Goal: Communication & Community: Ask a question

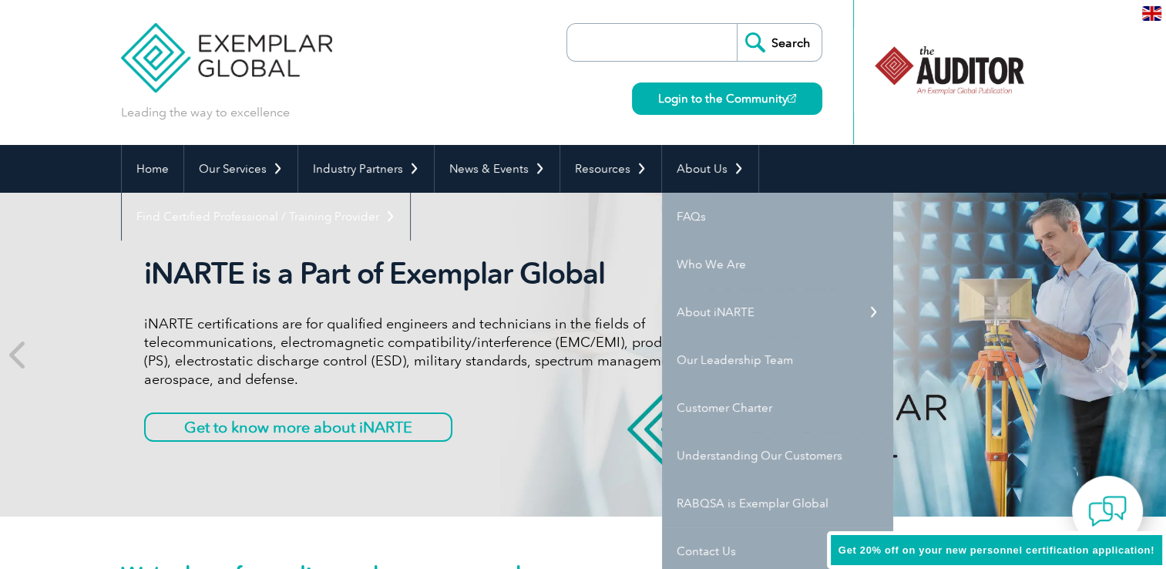
click at [491, 230] on div "iNARTE is a Part of Exemplar Global iNARTE certifications are for qualified eng…" at bounding box center [583, 355] width 925 height 324
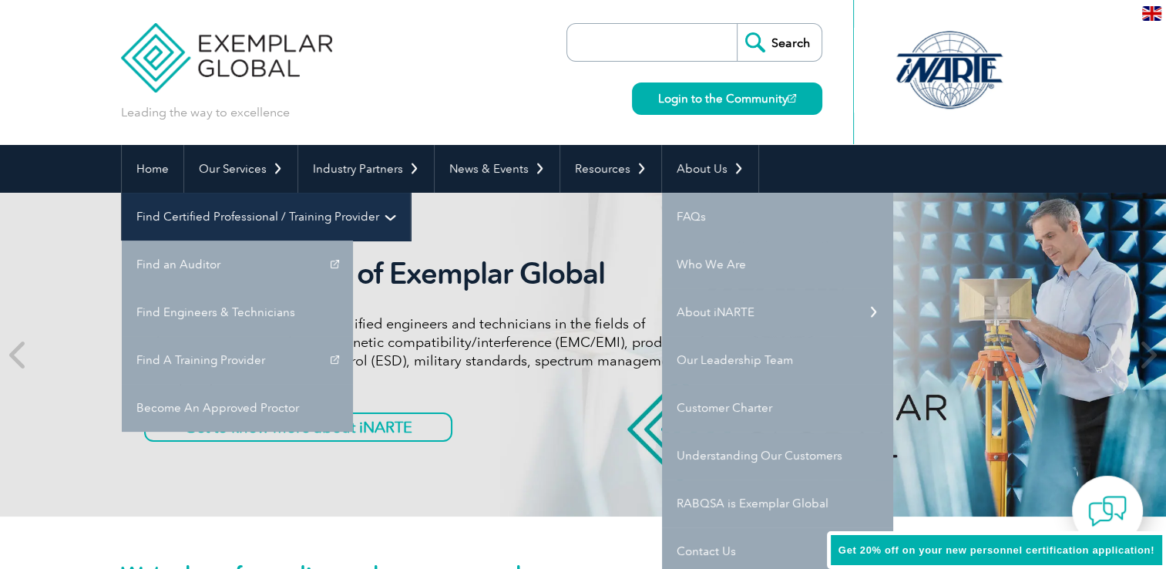
click at [410, 193] on link "Find Certified Professional / Training Provider" at bounding box center [266, 217] width 288 height 48
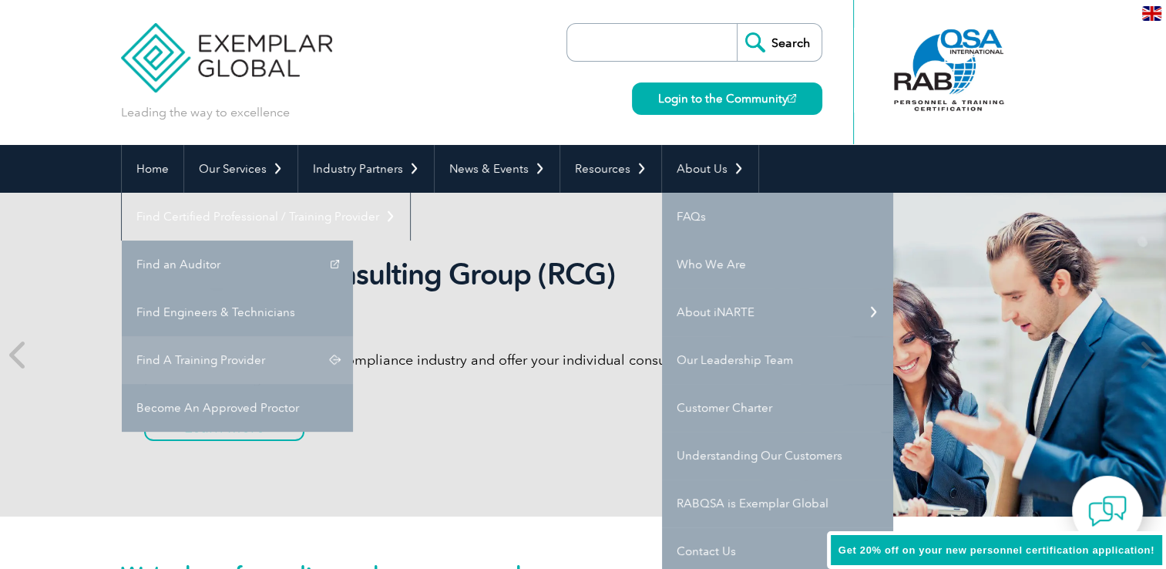
click at [353, 336] on link "Find A Training Provider" at bounding box center [237, 360] width 231 height 48
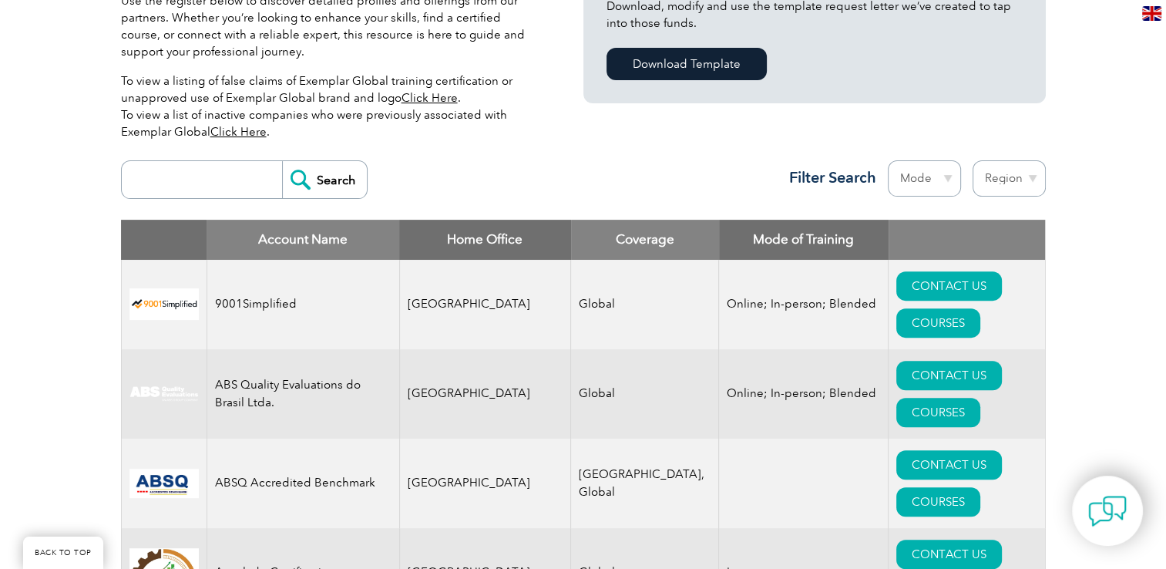
scroll to position [462, 0]
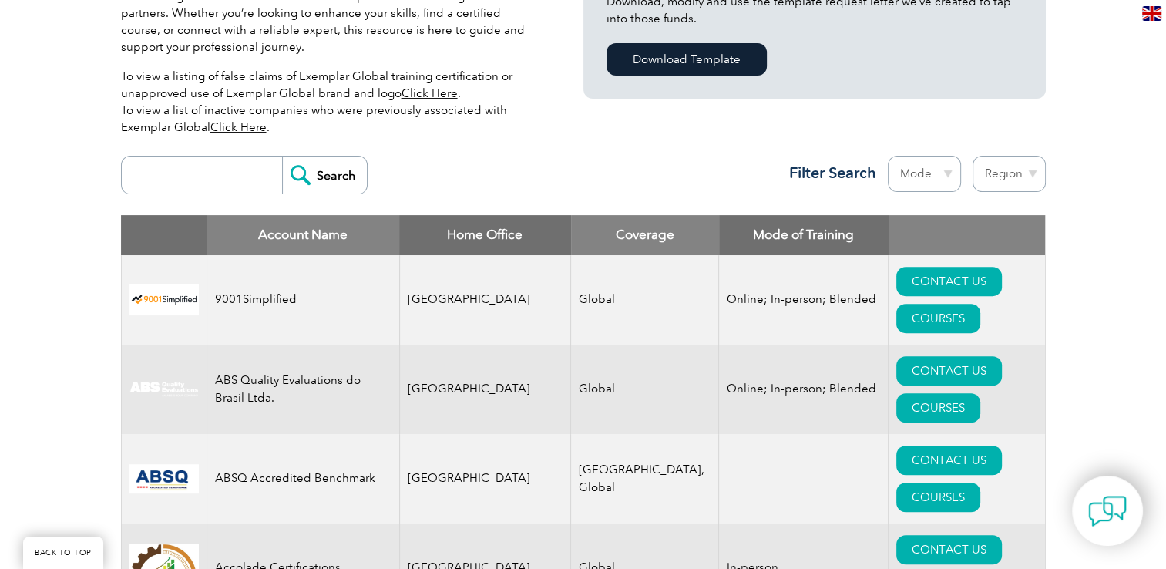
click at [186, 183] on input "search" at bounding box center [205, 174] width 153 height 37
type input "cbqa"
click at [282, 156] on input "Search" at bounding box center [324, 174] width 85 height 37
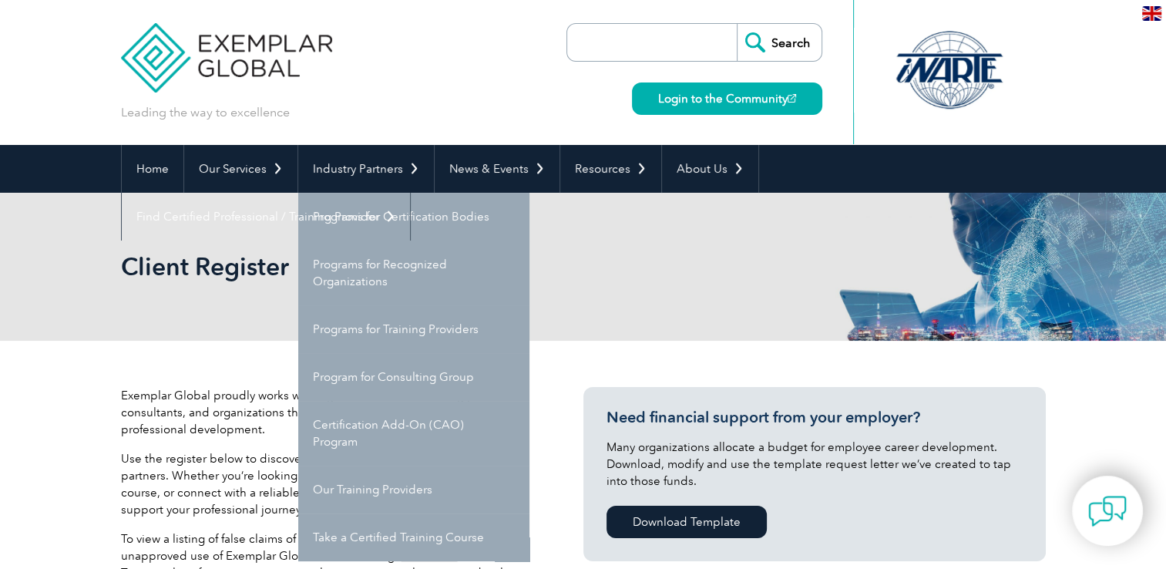
click at [629, 225] on div "Client Register" at bounding box center [583, 267] width 925 height 148
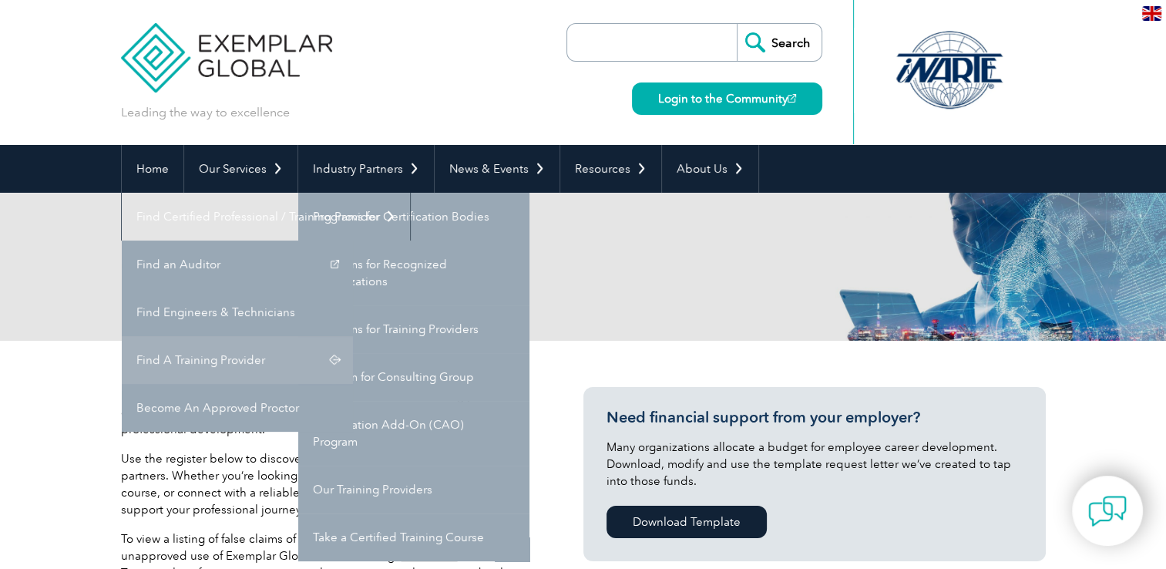
click at [353, 336] on link "Find A Training Provider" at bounding box center [237, 360] width 231 height 48
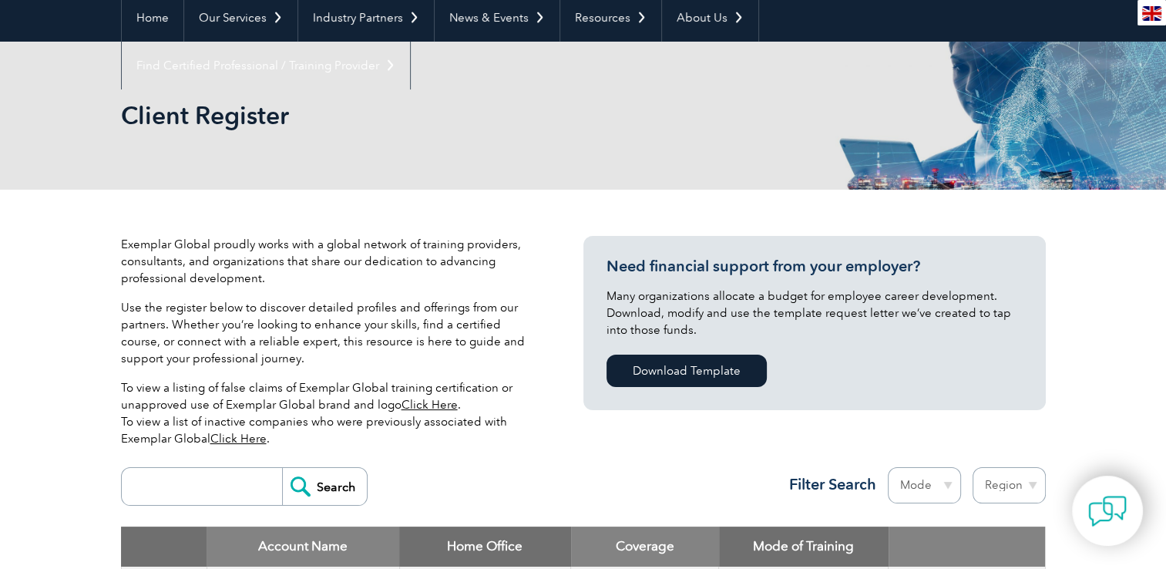
scroll to position [385, 0]
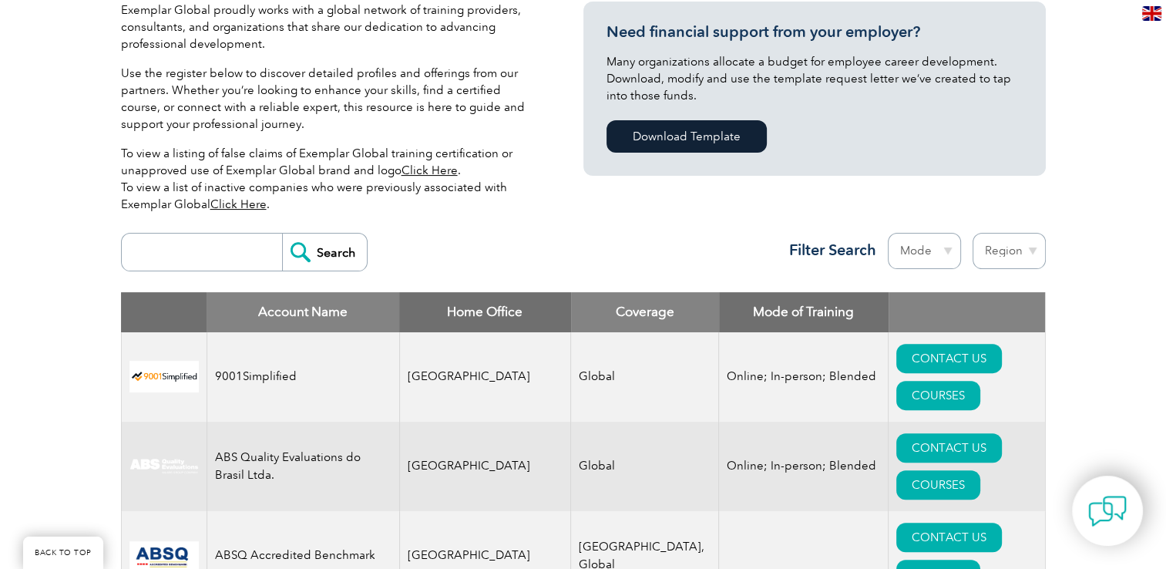
click at [198, 254] on input "search" at bounding box center [205, 251] width 153 height 37
type input "cbqa"
click at [344, 247] on input "Search" at bounding box center [324, 251] width 85 height 37
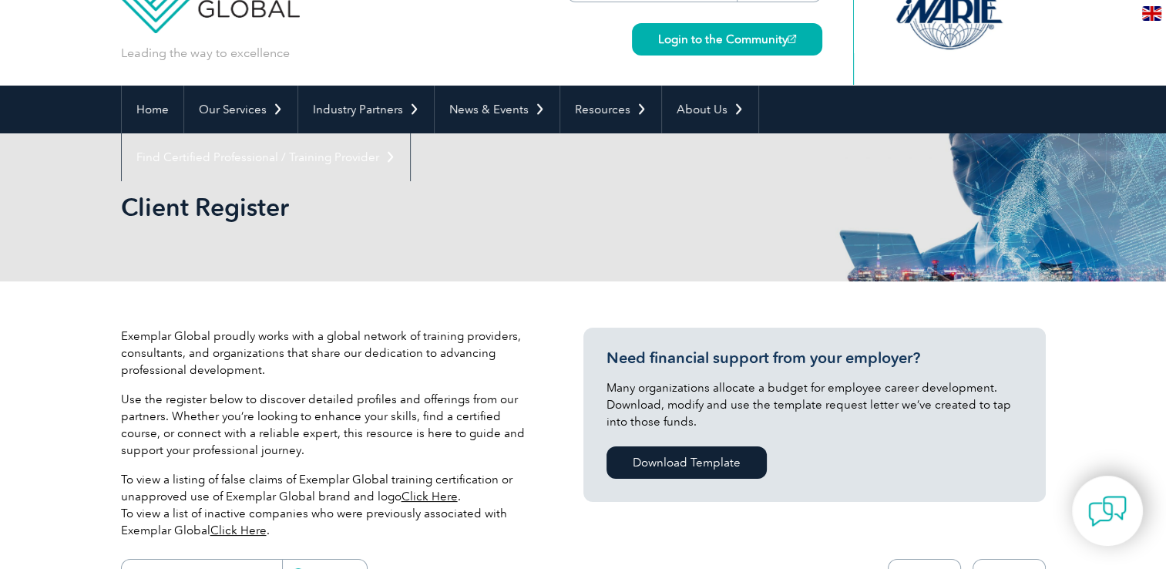
scroll to position [308, 0]
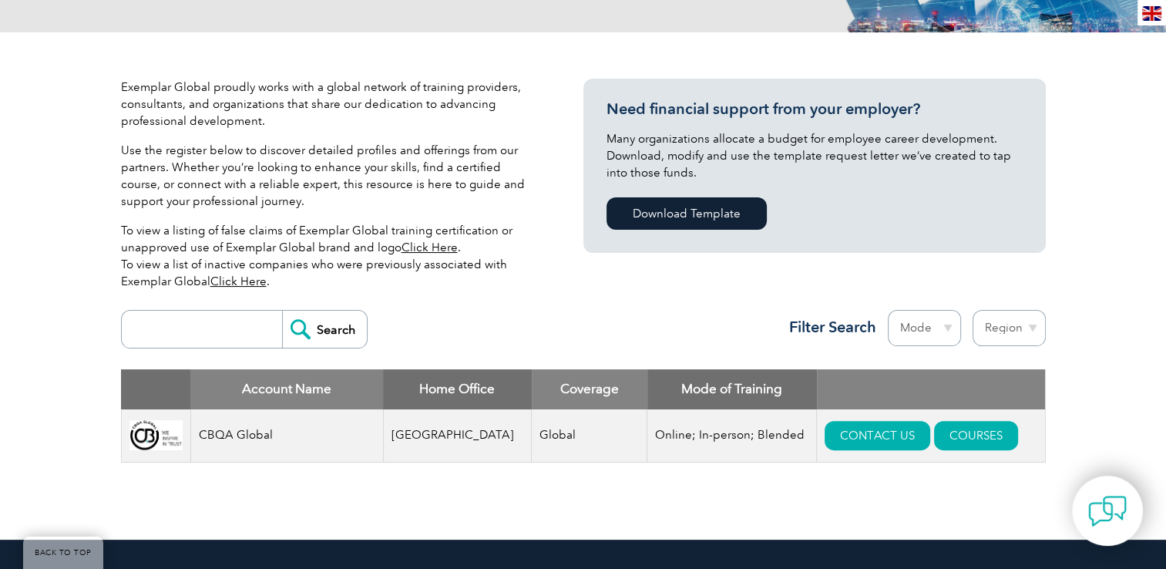
click at [161, 331] on input "search" at bounding box center [205, 329] width 153 height 37
type input "tsi"
click at [314, 328] on input "Search" at bounding box center [324, 329] width 85 height 37
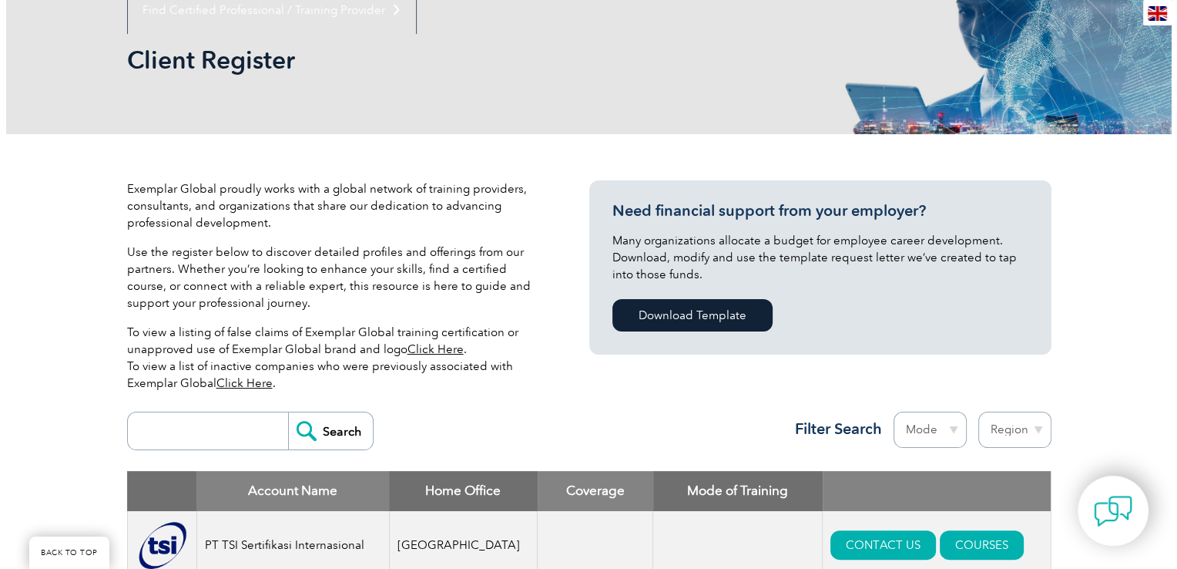
scroll to position [385, 0]
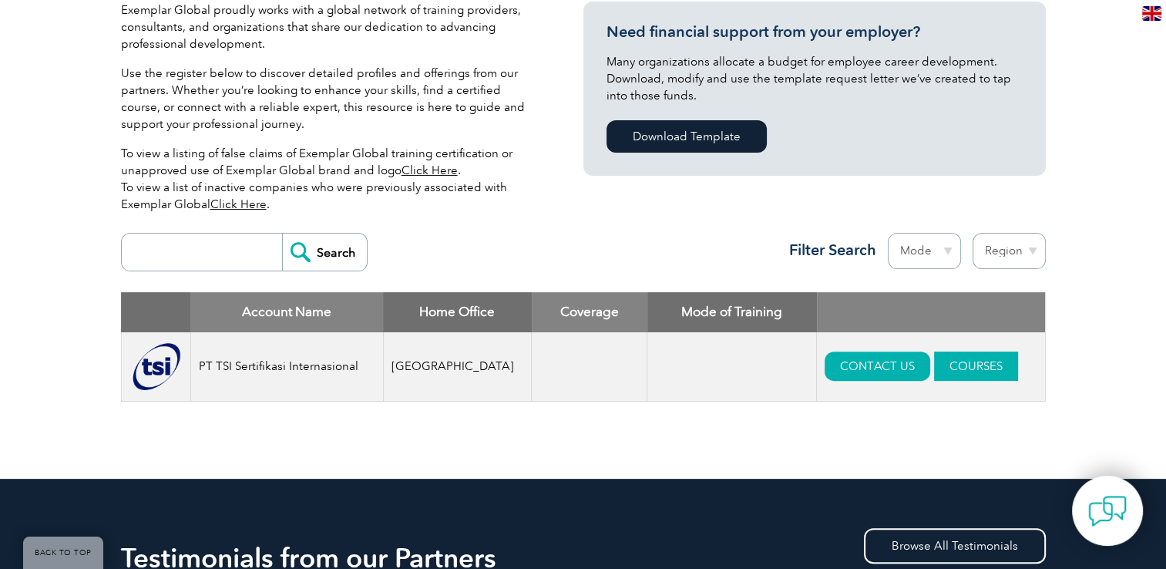
click at [952, 367] on link "COURSES" at bounding box center [976, 365] width 84 height 29
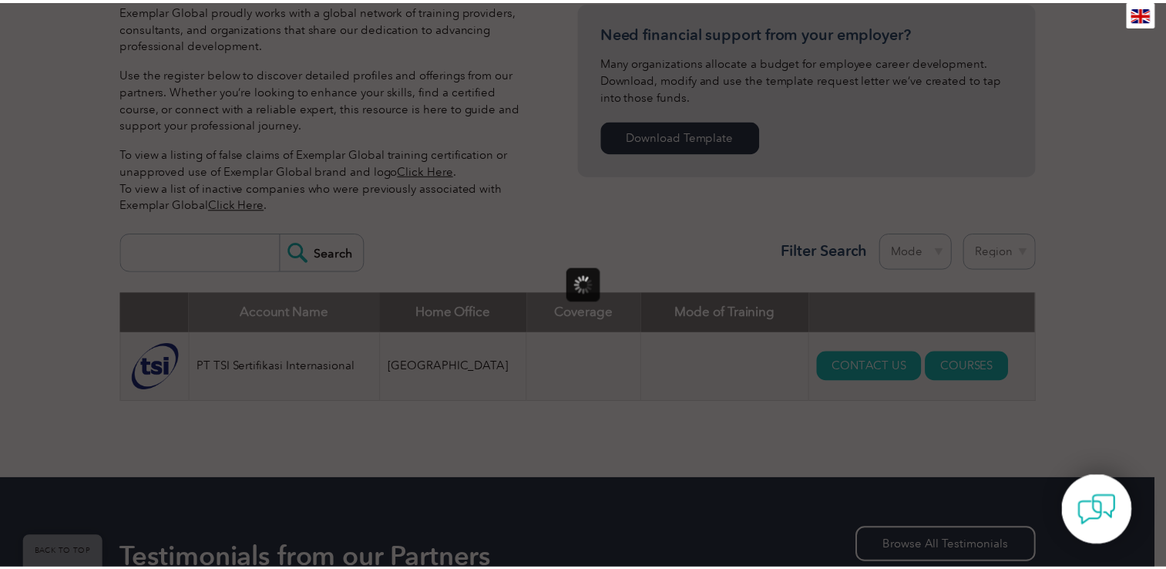
scroll to position [0, 0]
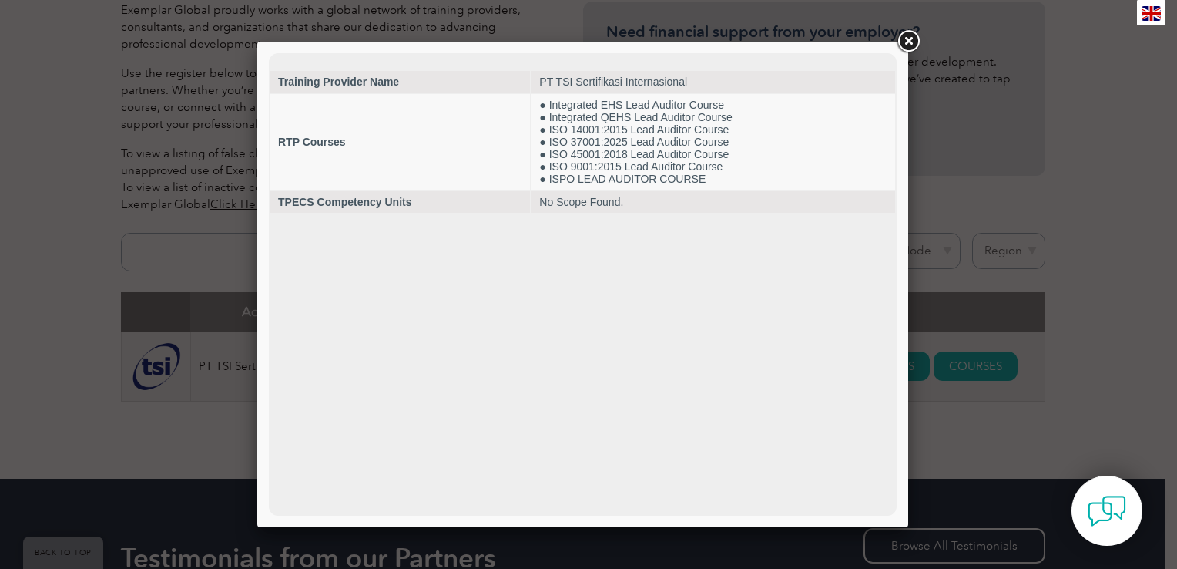
click at [903, 42] on link at bounding box center [909, 42] width 28 height 28
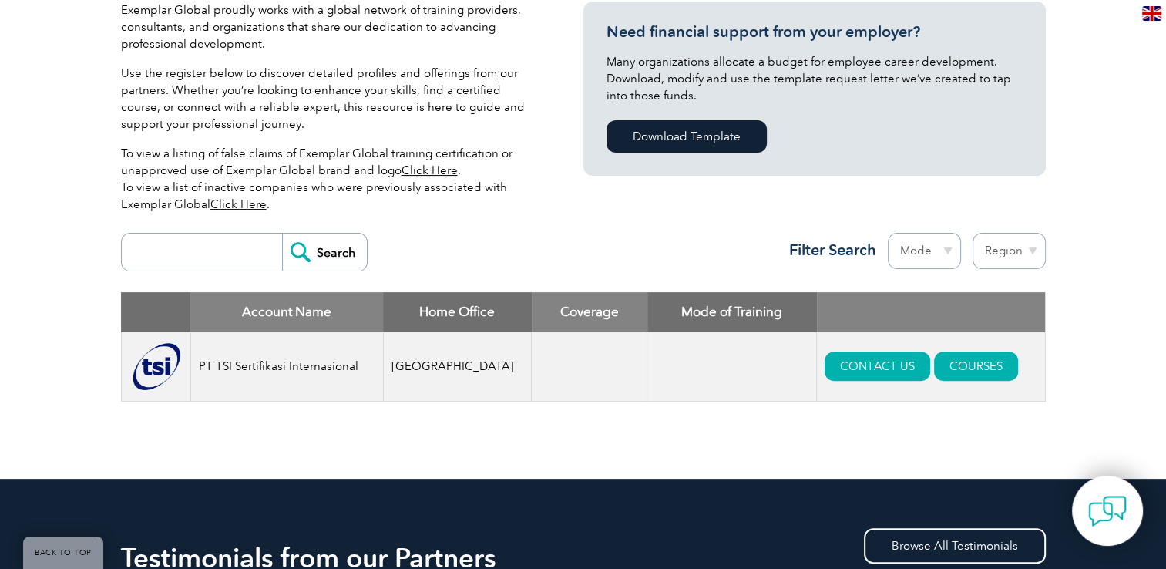
click at [176, 257] on input "search" at bounding box center [205, 251] width 153 height 37
type input "cbqa"
click at [331, 250] on input "Search" at bounding box center [324, 251] width 85 height 37
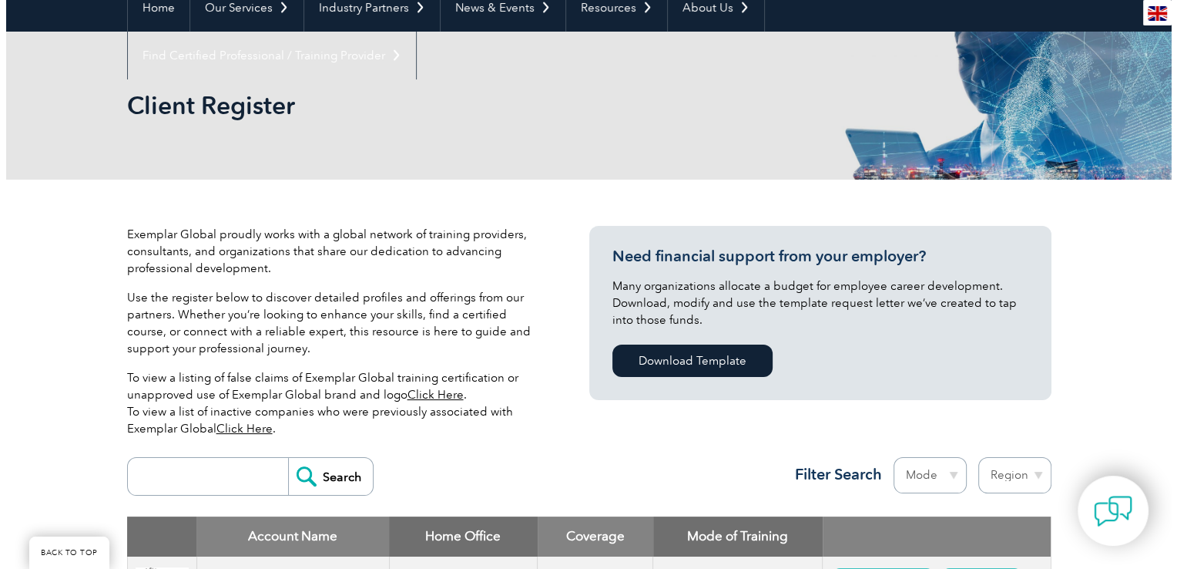
scroll to position [385, 0]
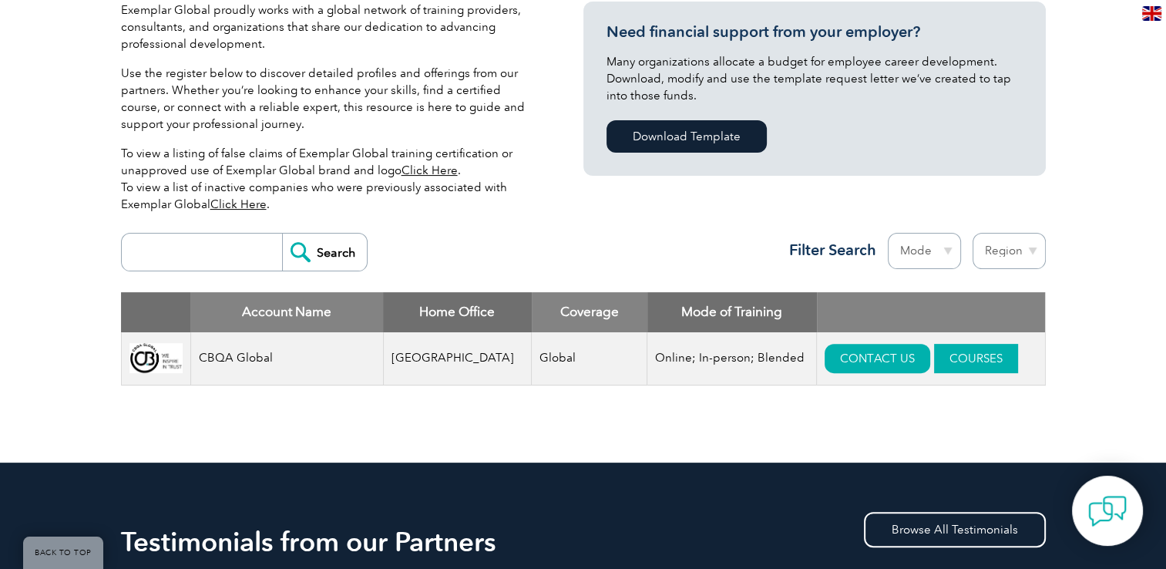
click at [938, 355] on link "COURSES" at bounding box center [976, 358] width 84 height 29
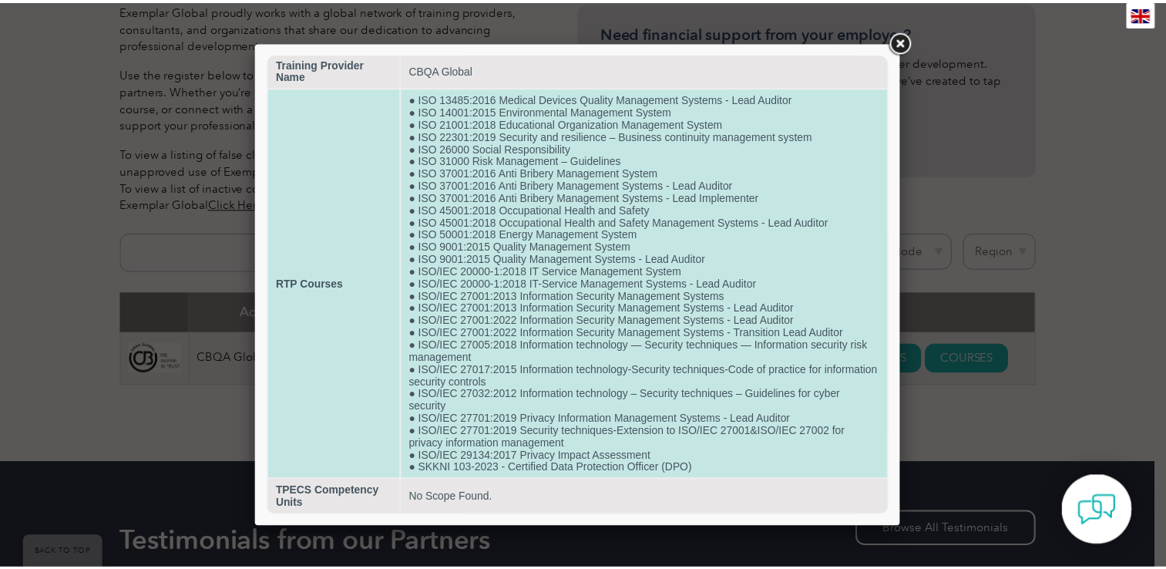
scroll to position [39, 0]
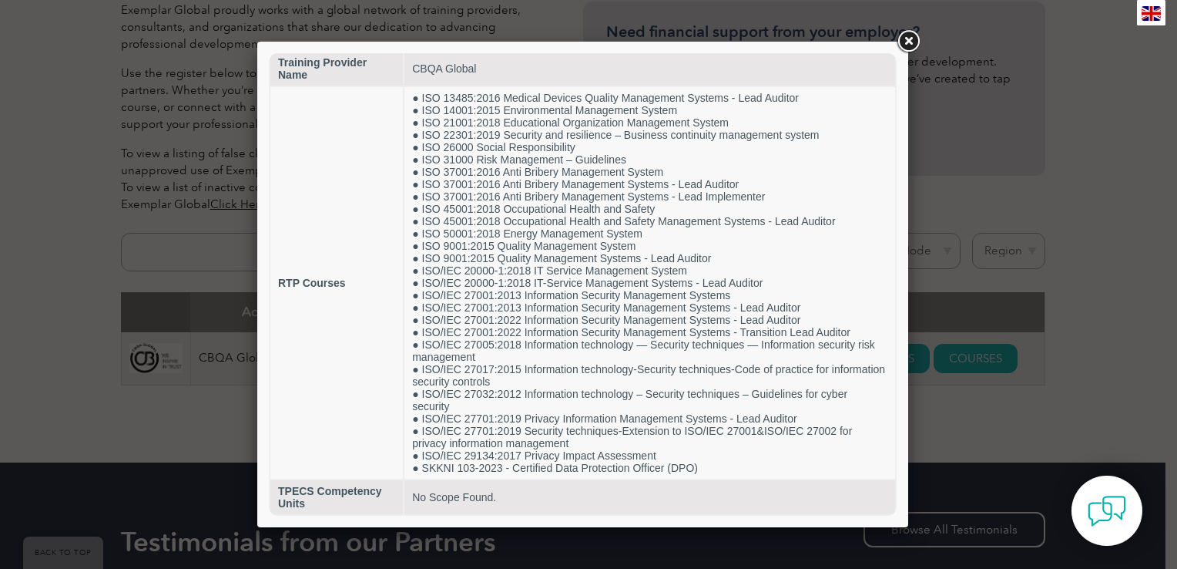
click at [904, 42] on link at bounding box center [909, 42] width 28 height 28
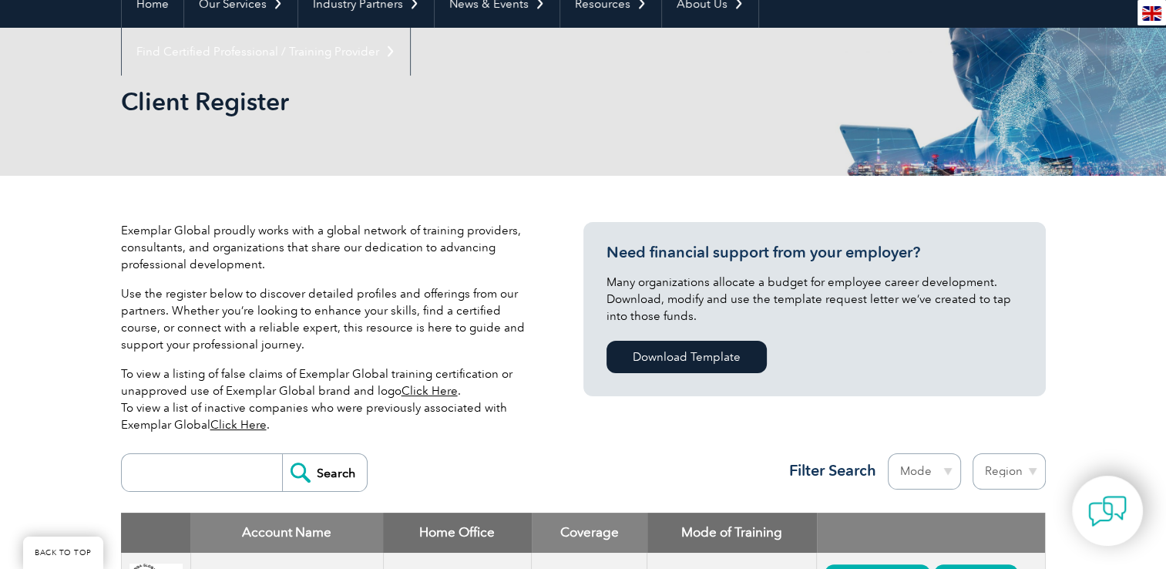
scroll to position [154, 0]
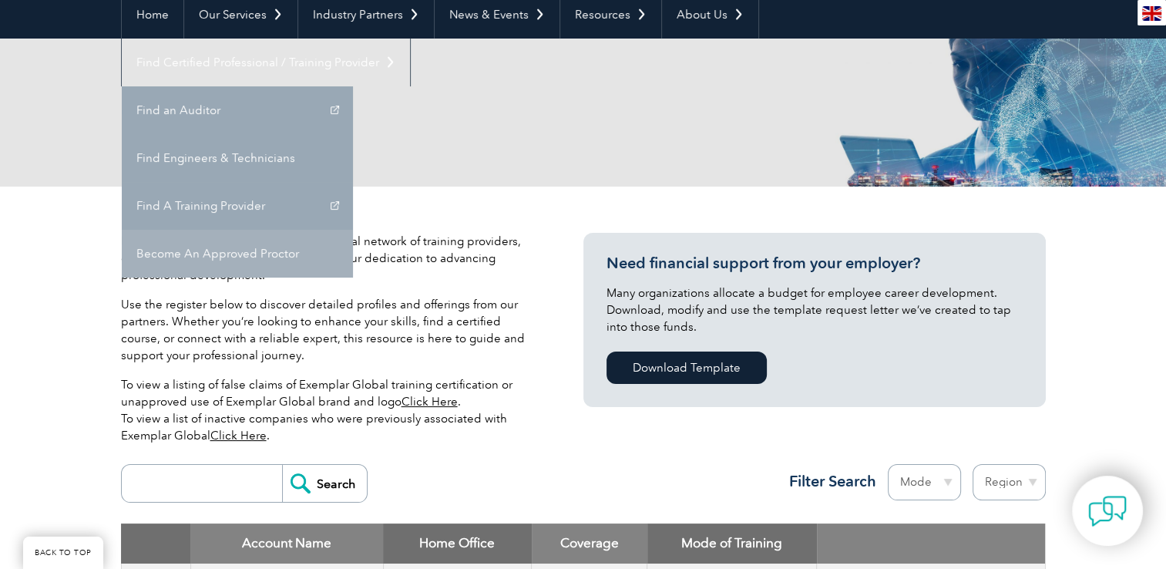
click at [353, 230] on link "Become An Approved Proctor" at bounding box center [237, 254] width 231 height 48
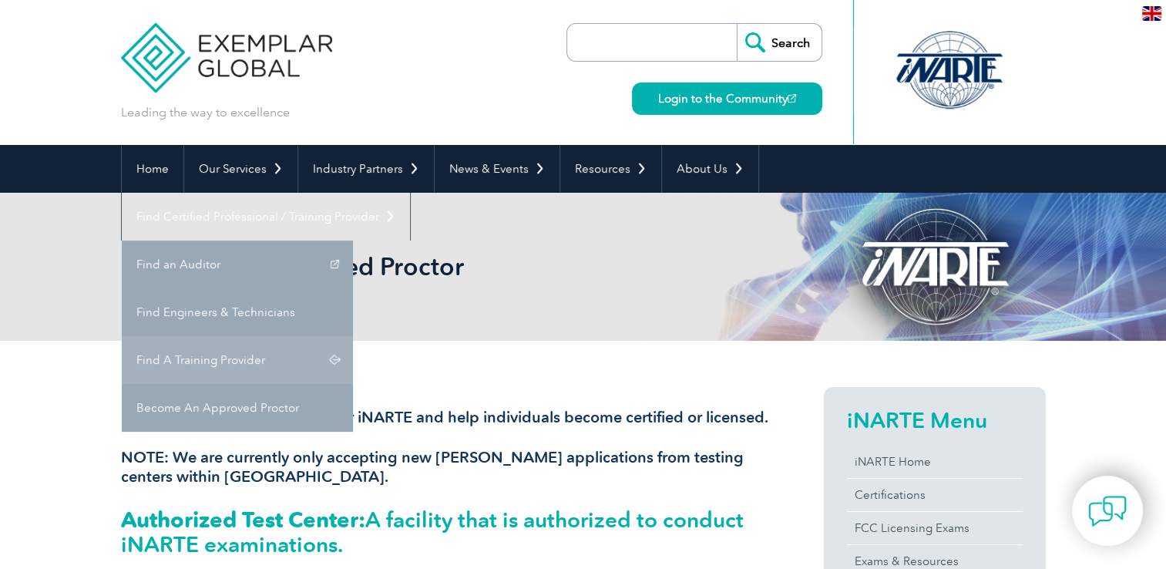
click at [353, 336] on link "Find A Training Provider" at bounding box center [237, 360] width 231 height 48
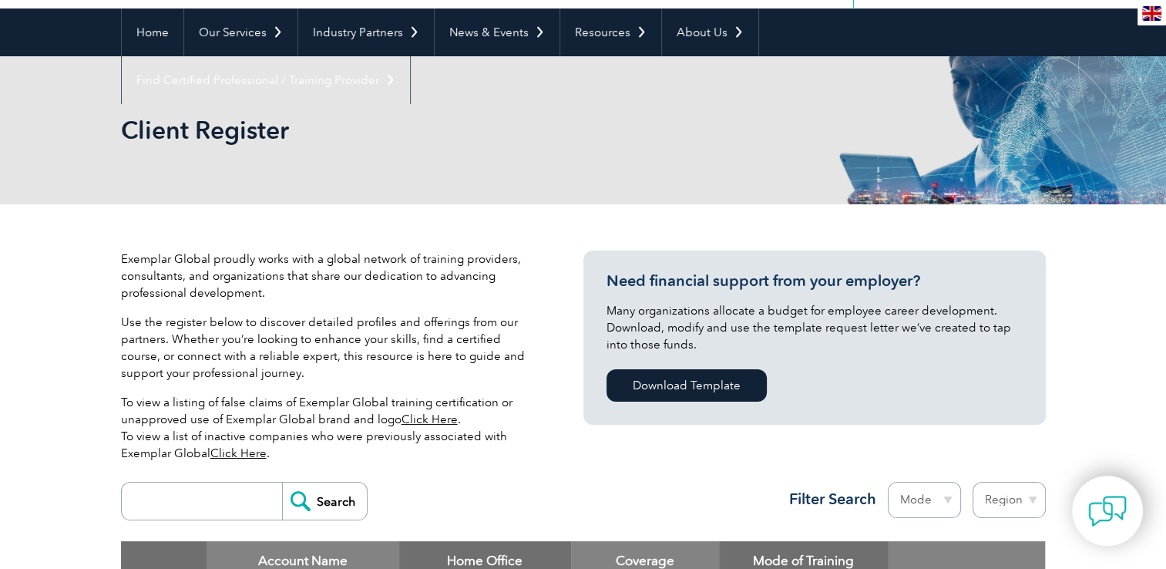
scroll to position [154, 0]
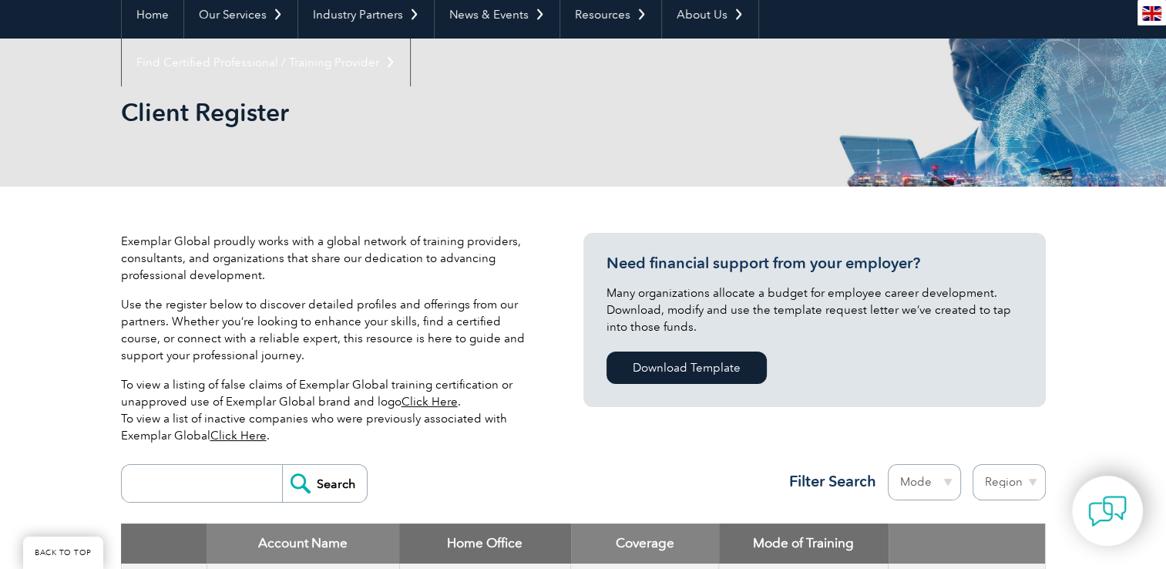
click at [428, 405] on link "Click Here" at bounding box center [429, 401] width 56 height 14
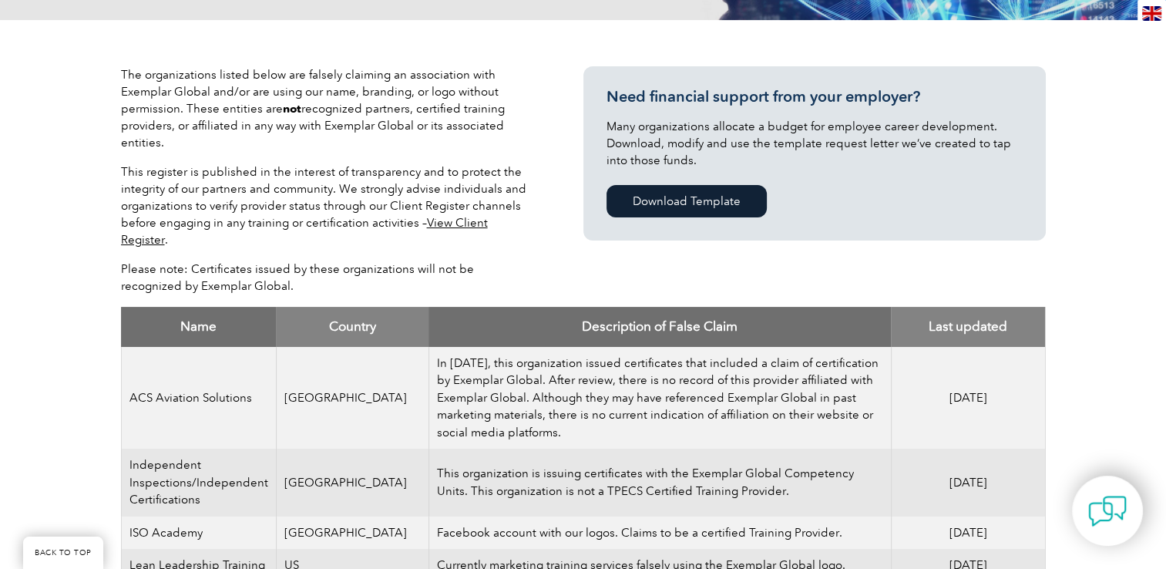
scroll to position [231, 0]
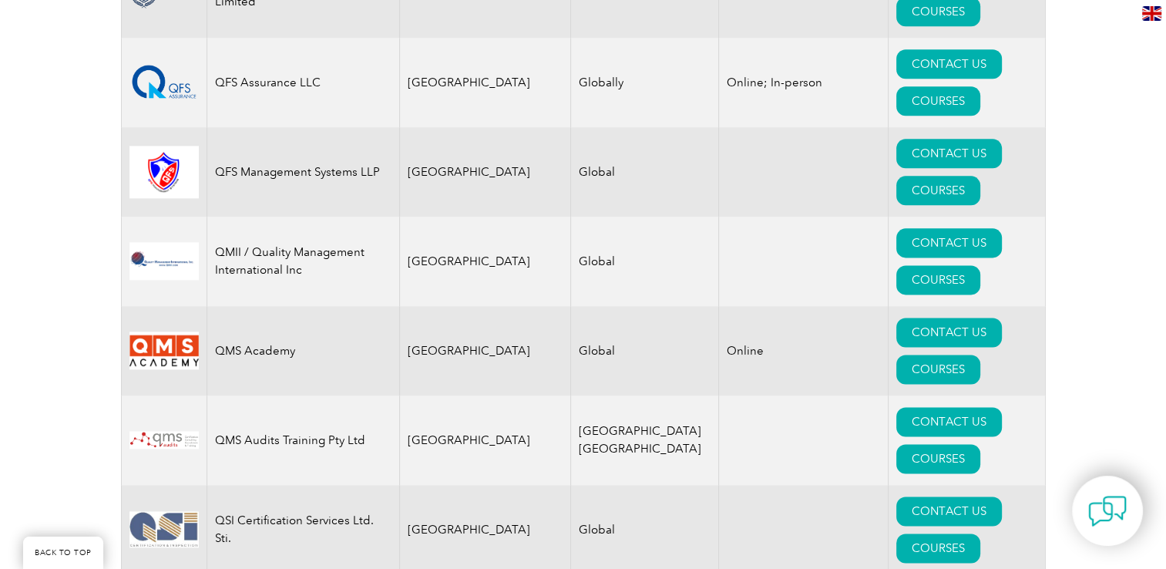
scroll to position [19440, 0]
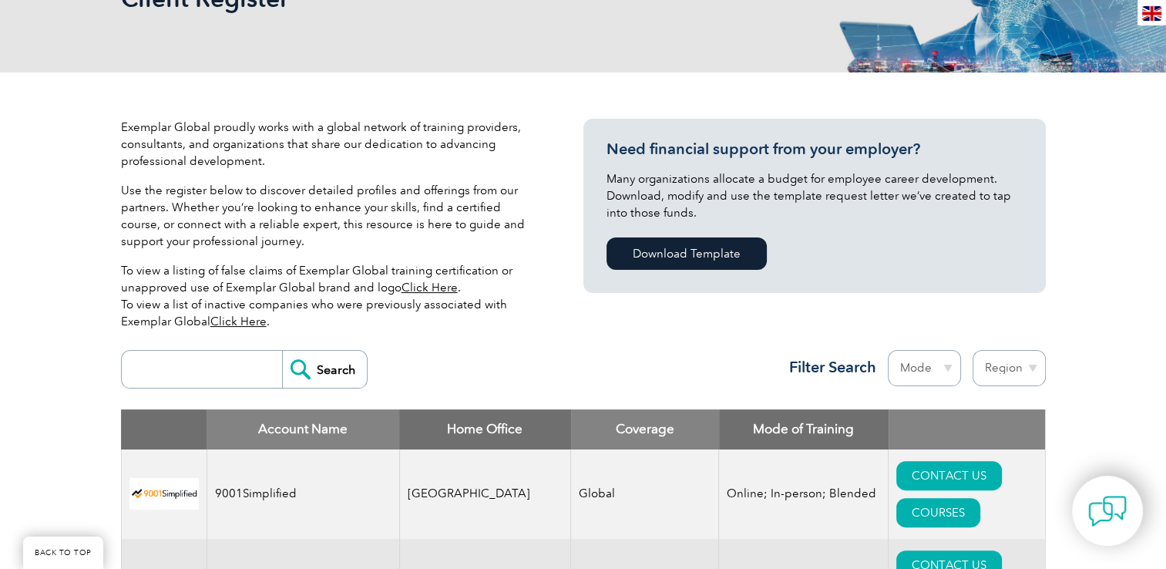
scroll to position [308, 0]
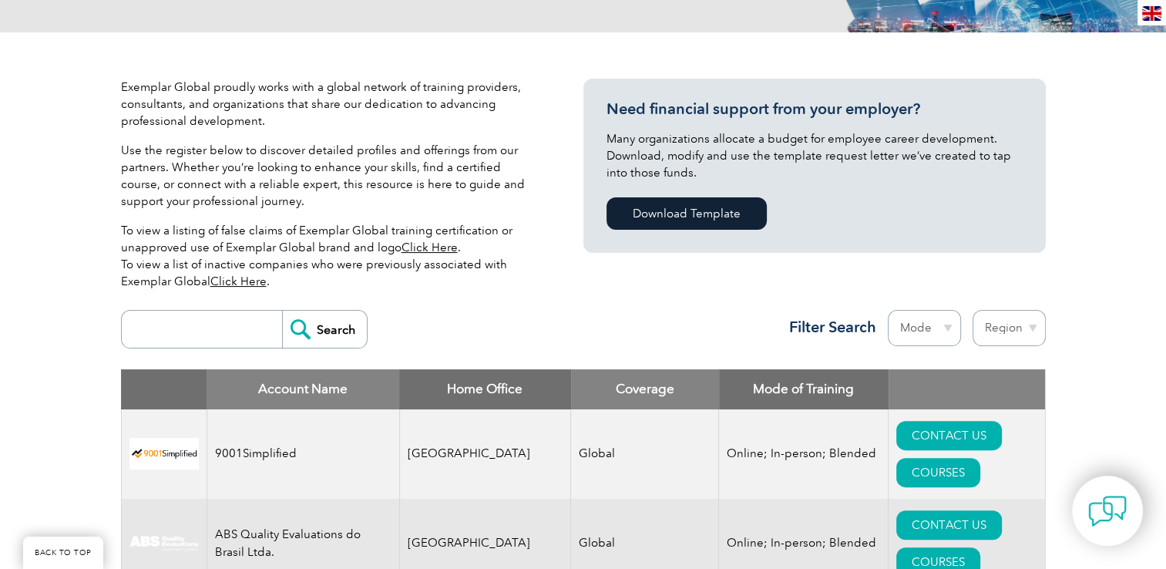
click at [1032, 327] on select "Region Australia Bahrain Bangladesh Brazil Canada Colombia Dominican Republic E…" at bounding box center [1008, 328] width 73 height 36
select select "[GEOGRAPHIC_DATA]"
click at [972, 310] on select "Region Australia Bahrain Bangladesh Brazil Canada Colombia Dominican Republic E…" at bounding box center [1008, 328] width 73 height 36
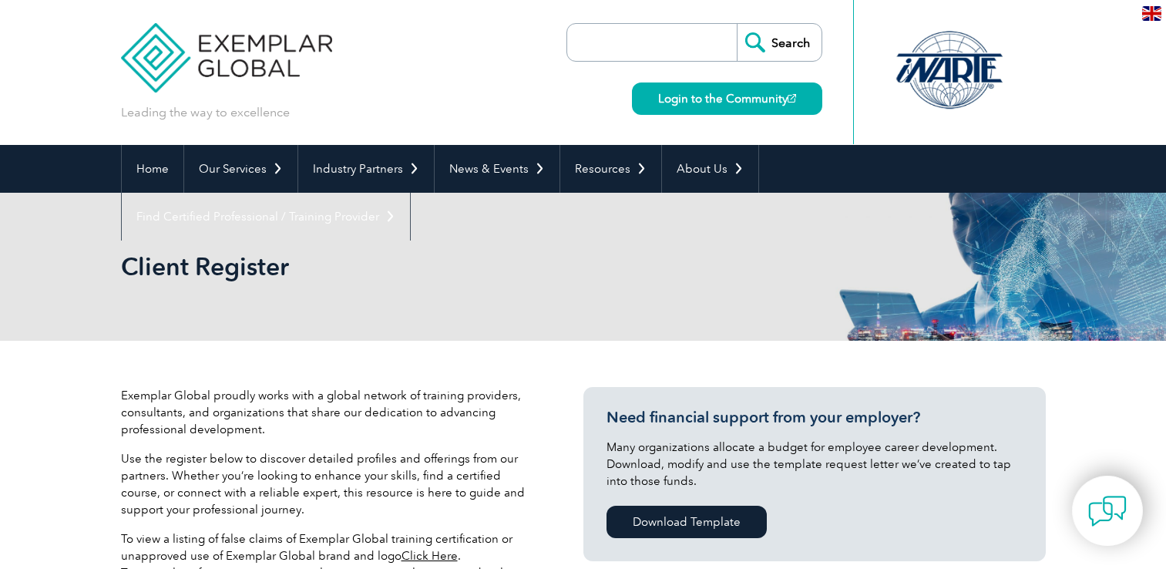
select select "[GEOGRAPHIC_DATA]"
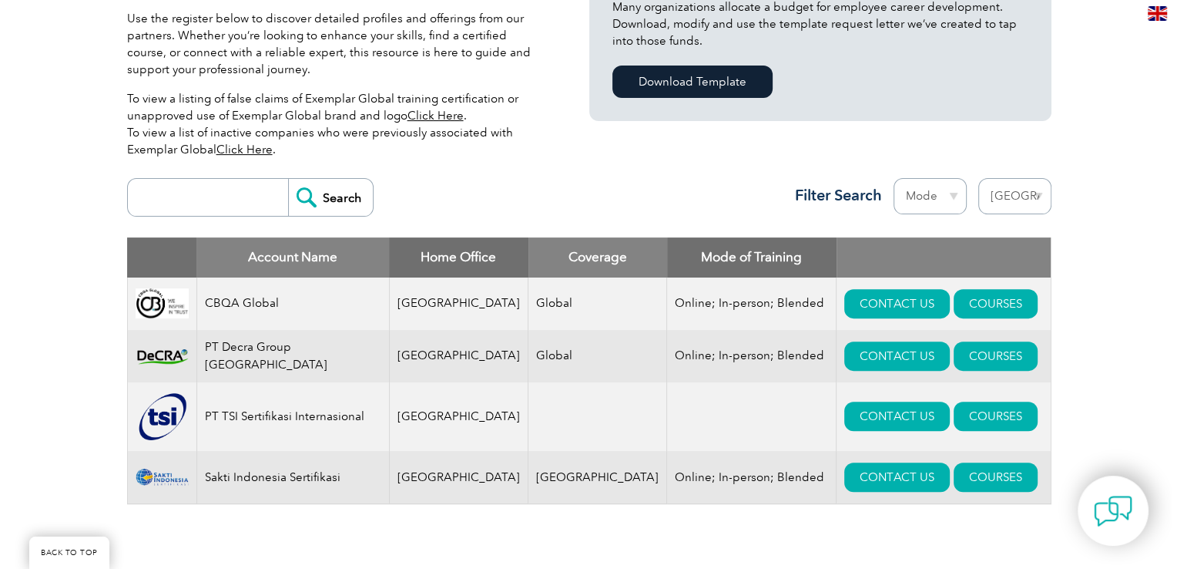
scroll to position [462, 0]
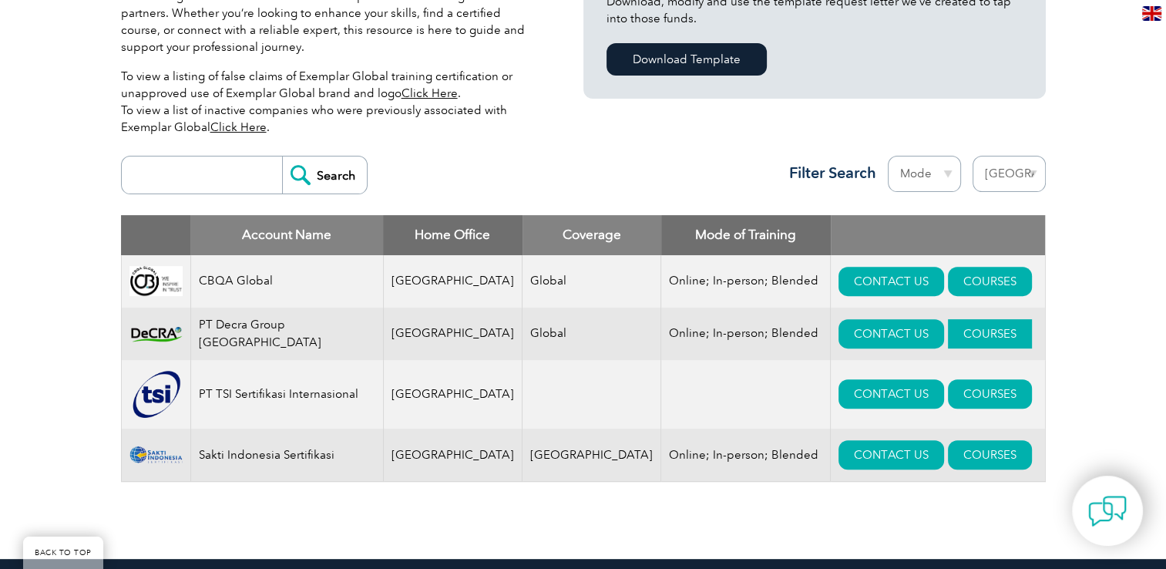
click at [948, 332] on link "COURSES" at bounding box center [990, 333] width 84 height 29
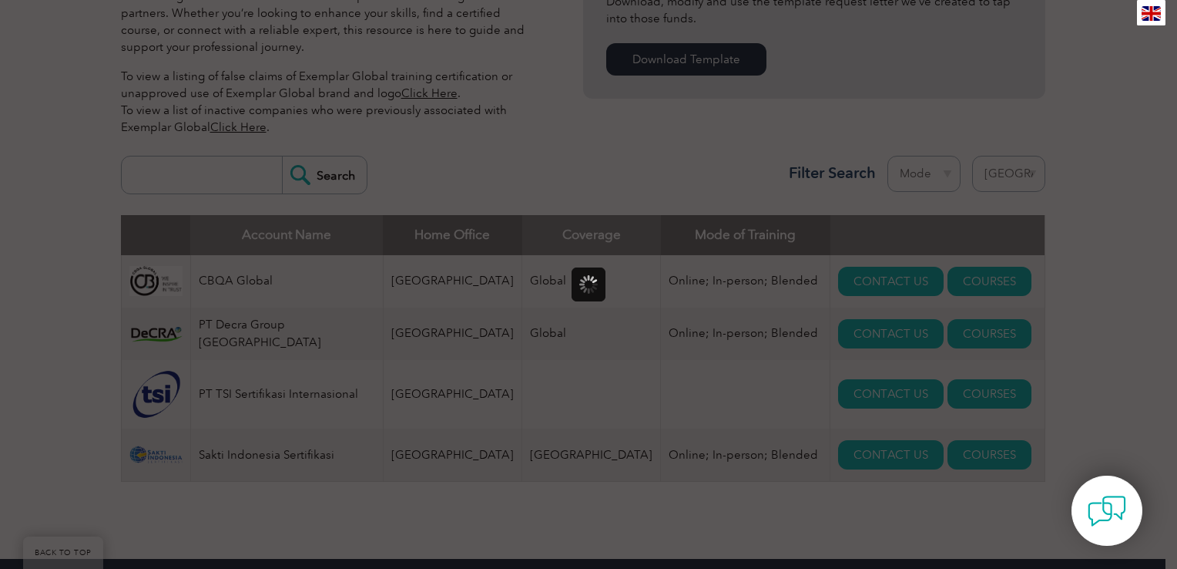
scroll to position [0, 0]
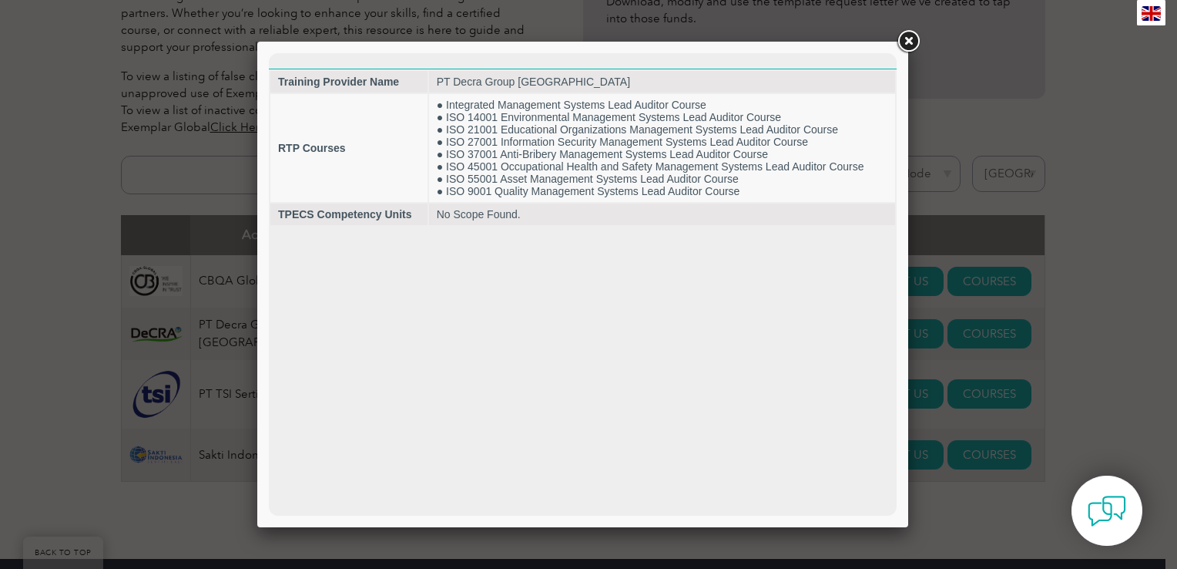
click at [911, 42] on link at bounding box center [909, 42] width 28 height 28
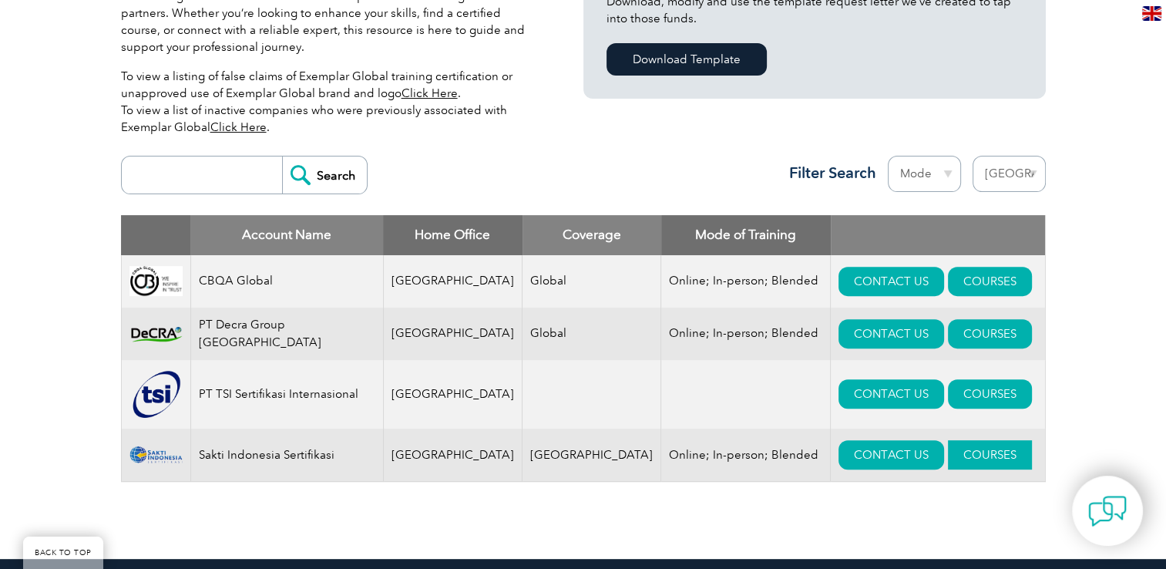
click at [948, 455] on link "COURSES" at bounding box center [990, 454] width 84 height 29
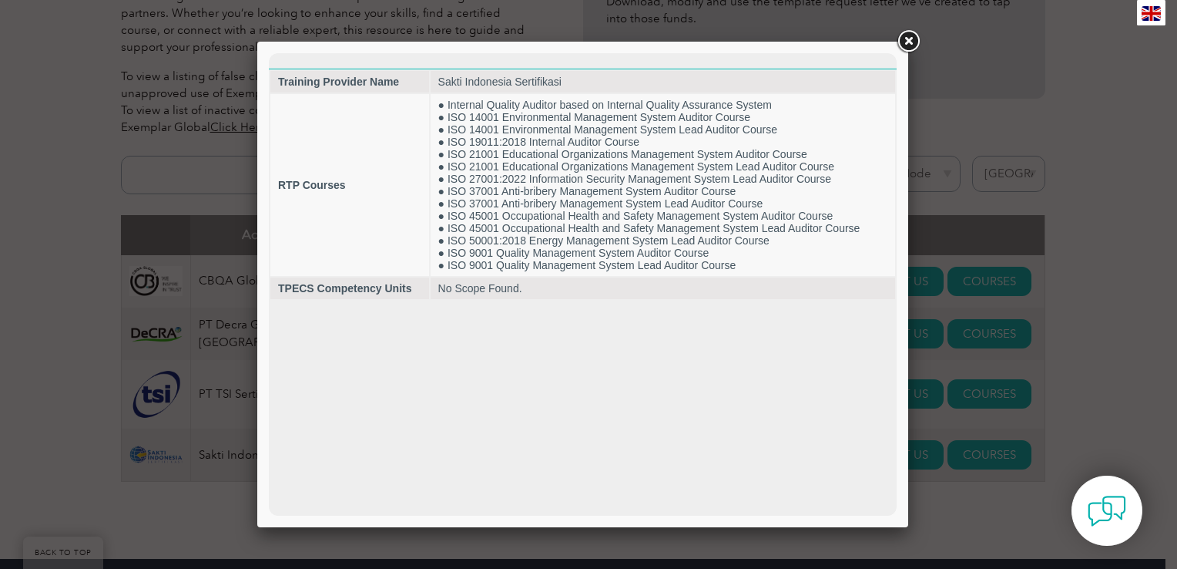
click at [913, 42] on link at bounding box center [909, 42] width 28 height 28
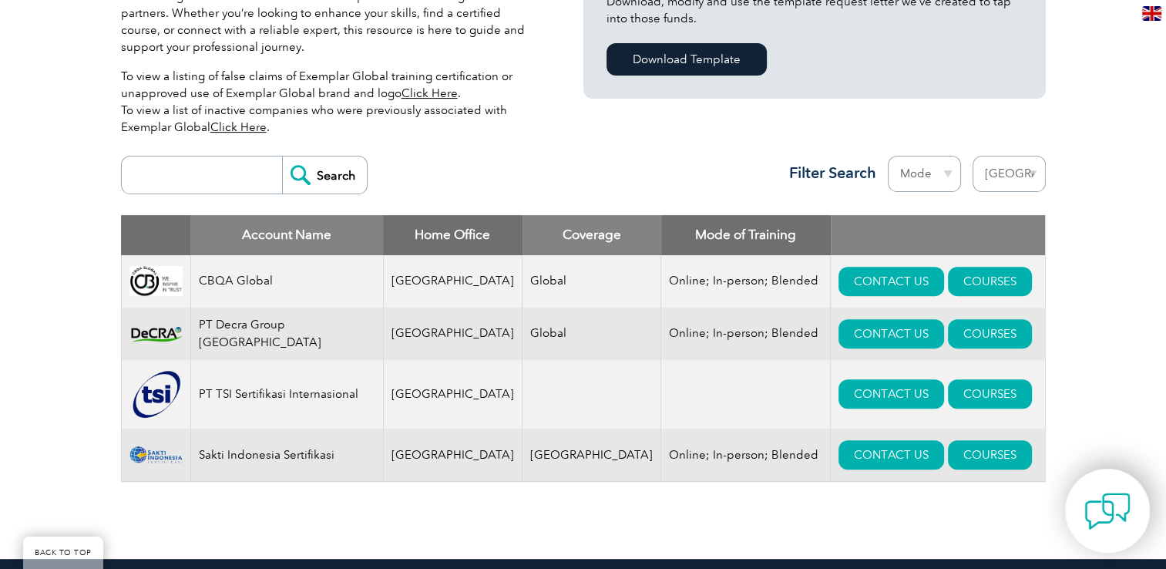
click at [1103, 506] on img at bounding box center [1107, 511] width 46 height 46
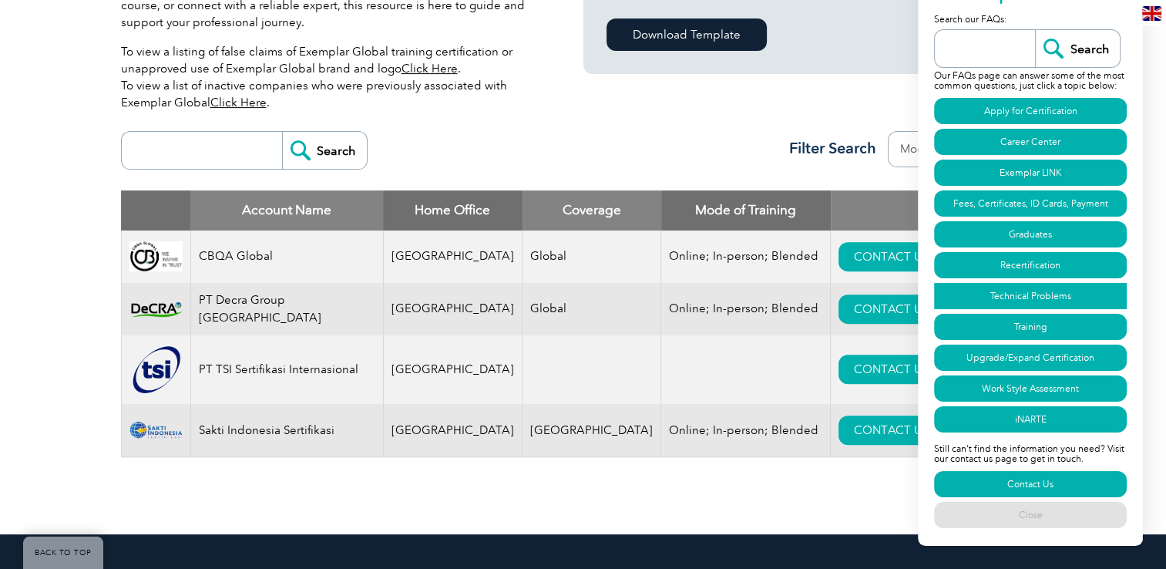
scroll to position [462, 0]
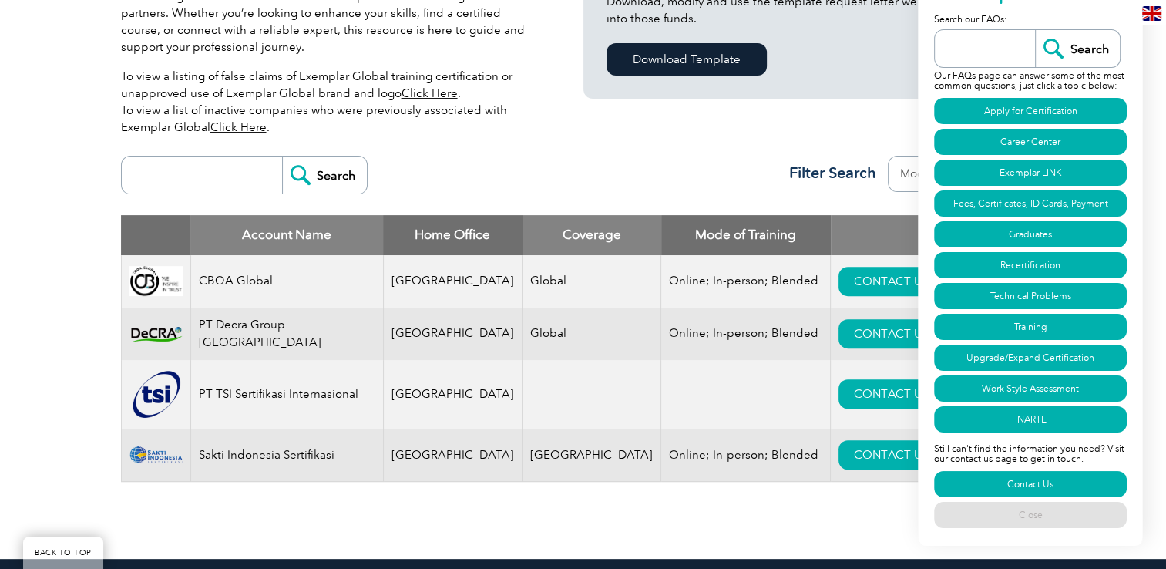
click at [1159, 267] on div "Exemplar Global proudly works with a global network of training providers, cons…" at bounding box center [583, 218] width 1166 height 680
click at [878, 122] on div "Exemplar Global proudly works with a global network of training providers, cons…" at bounding box center [583, 218] width 925 height 680
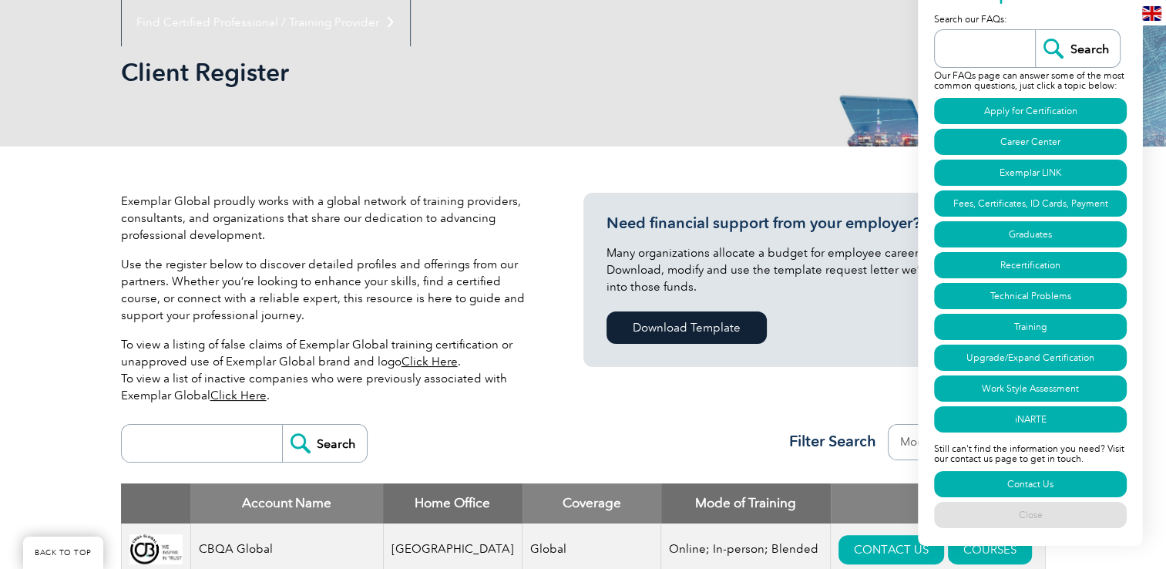
scroll to position [154, 0]
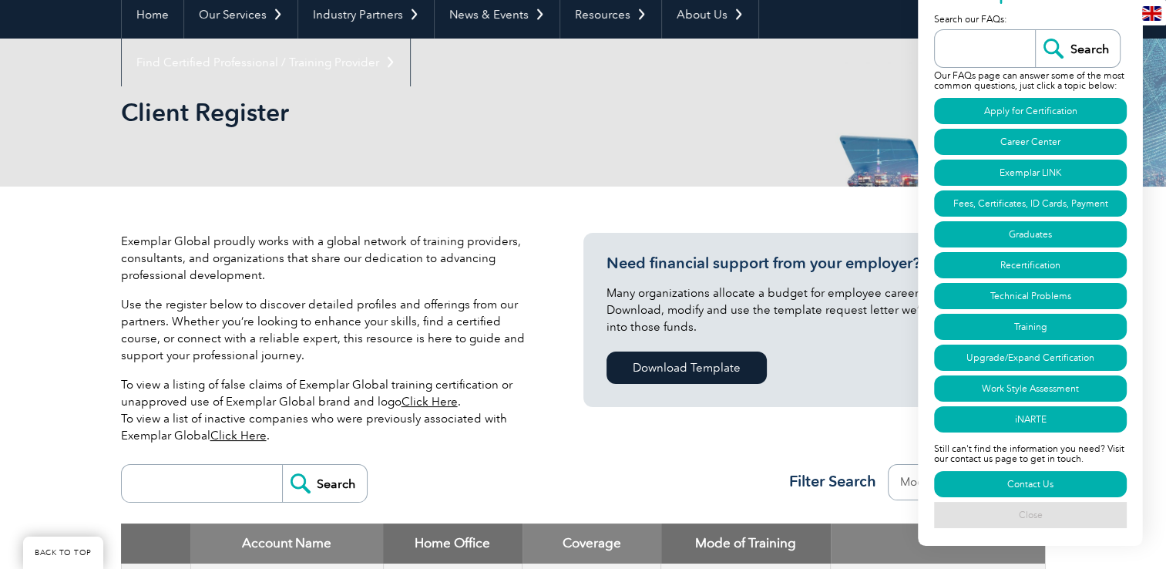
click at [1079, 519] on link "Close" at bounding box center [1030, 515] width 193 height 26
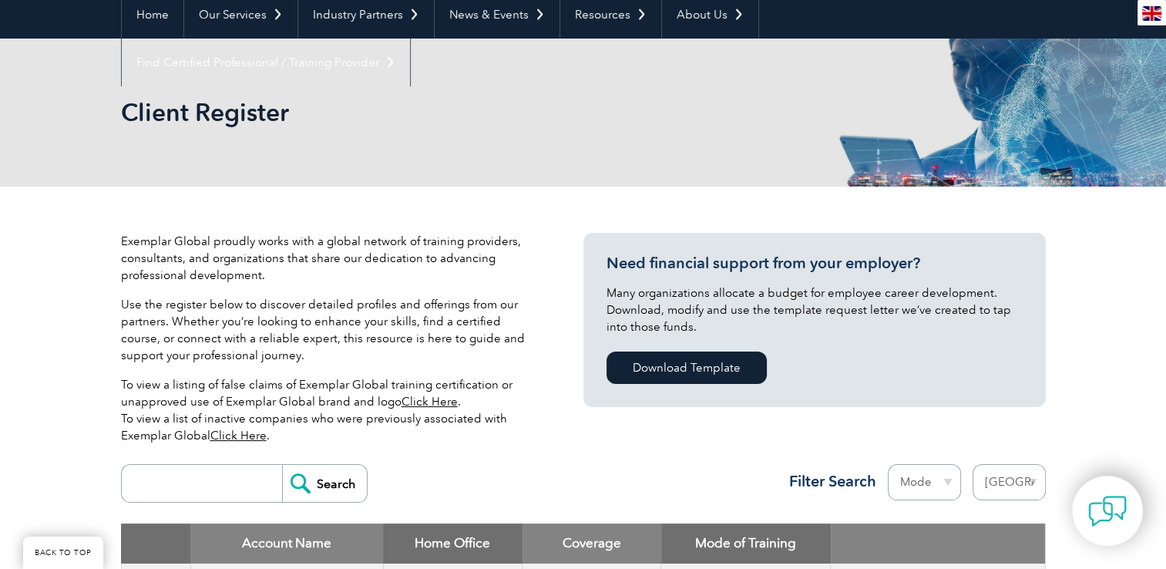
click at [944, 482] on select "Mode Online In-person Blended" at bounding box center [924, 482] width 73 height 36
click at [1135, 398] on div "Exemplar Global proudly works with a global network of training providers, cons…" at bounding box center [583, 526] width 1166 height 680
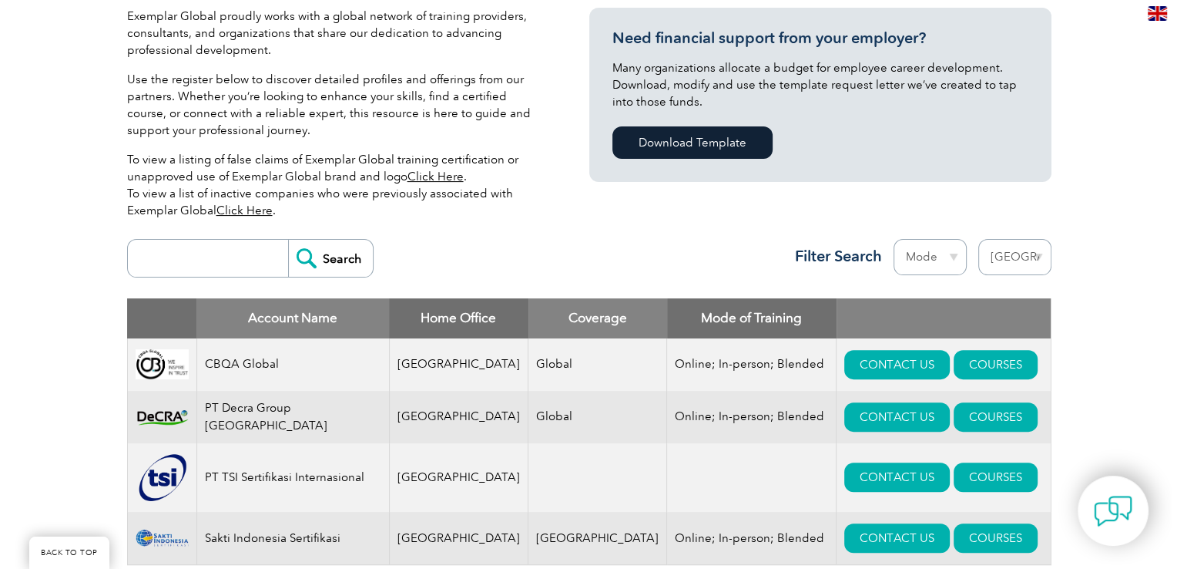
scroll to position [385, 0]
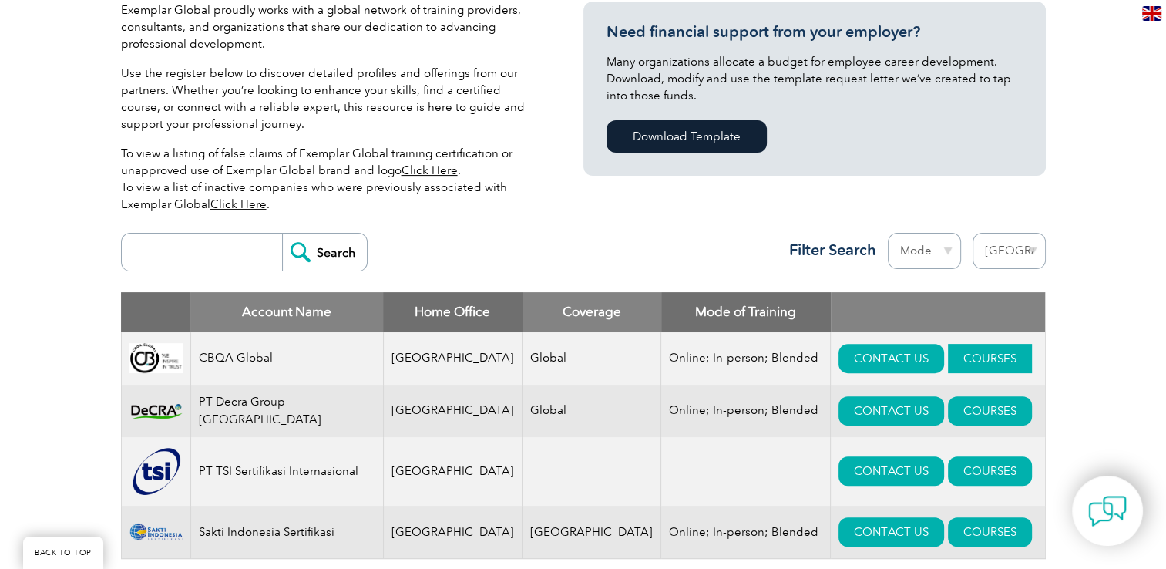
click at [964, 357] on link "COURSES" at bounding box center [990, 358] width 84 height 29
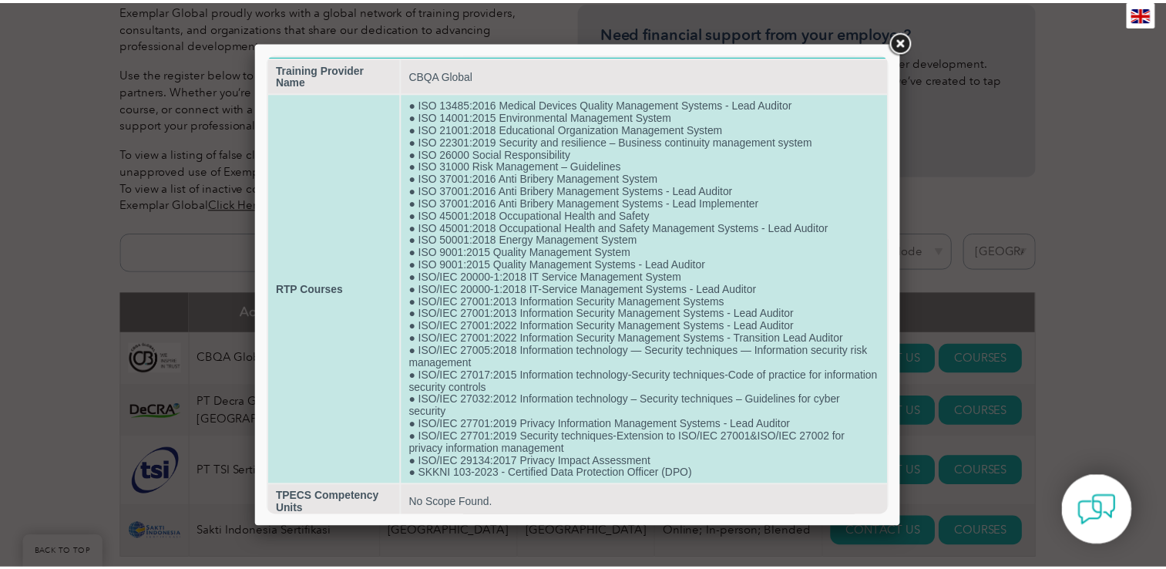
scroll to position [0, 0]
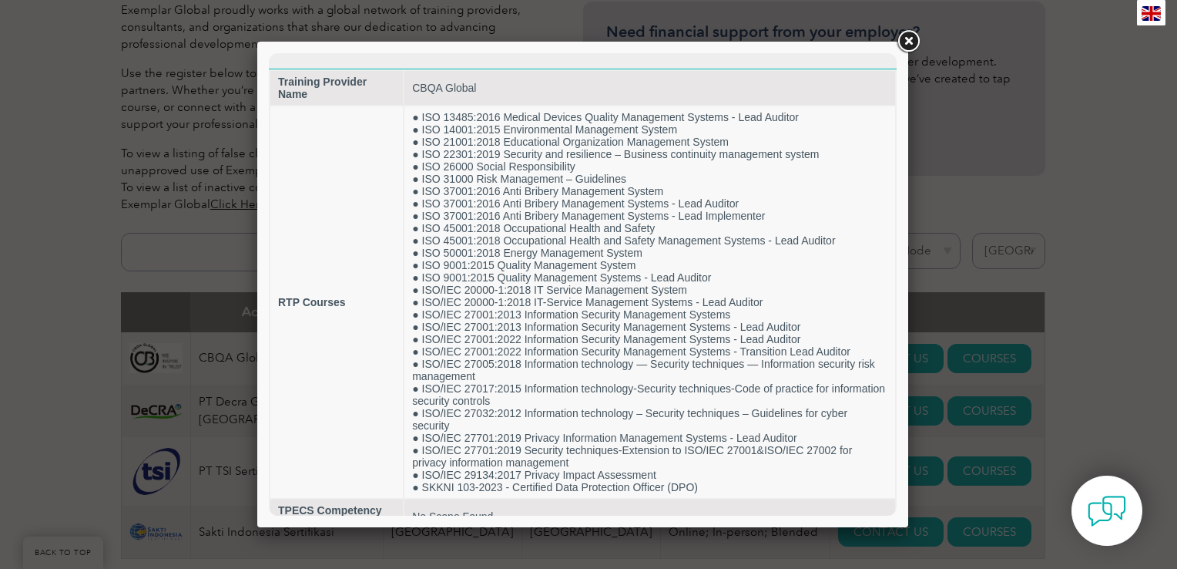
click at [908, 40] on link at bounding box center [909, 42] width 28 height 28
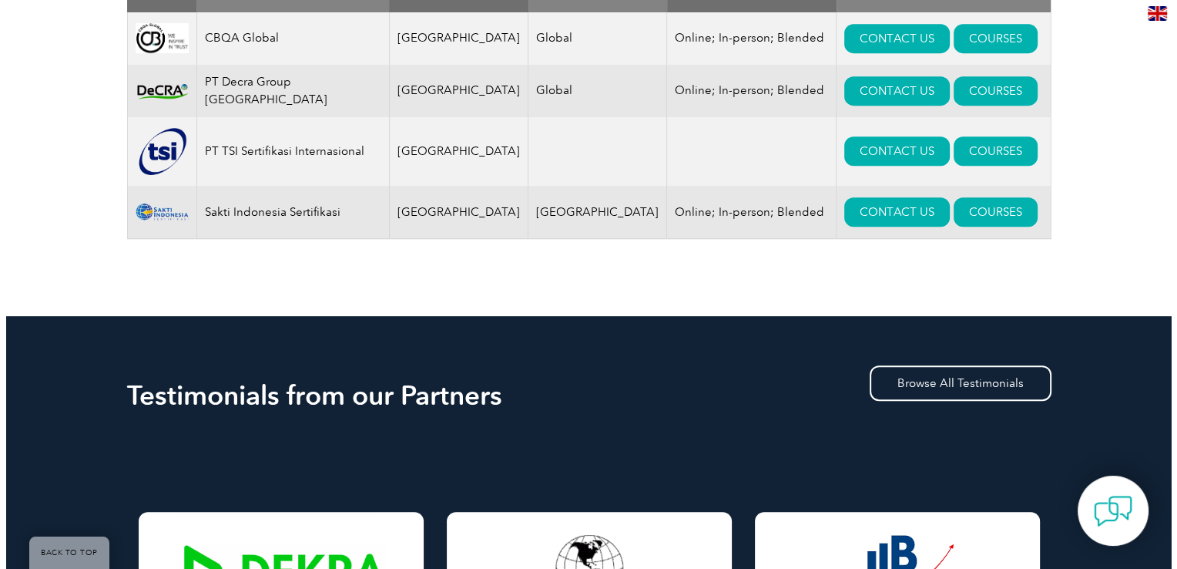
scroll to position [539, 0]
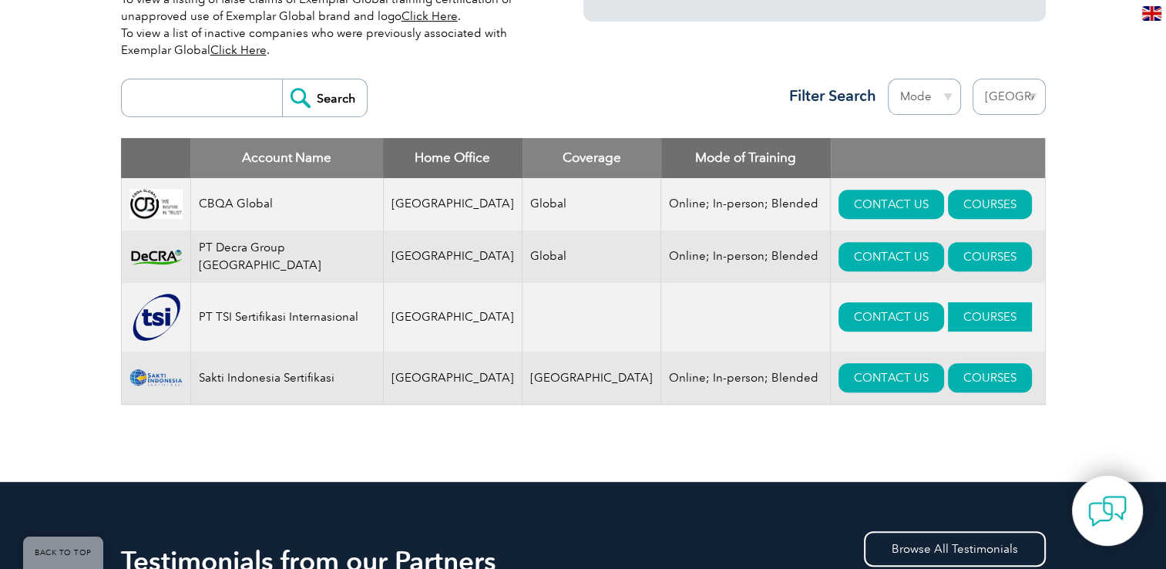
click at [965, 326] on link "COURSES" at bounding box center [990, 316] width 84 height 29
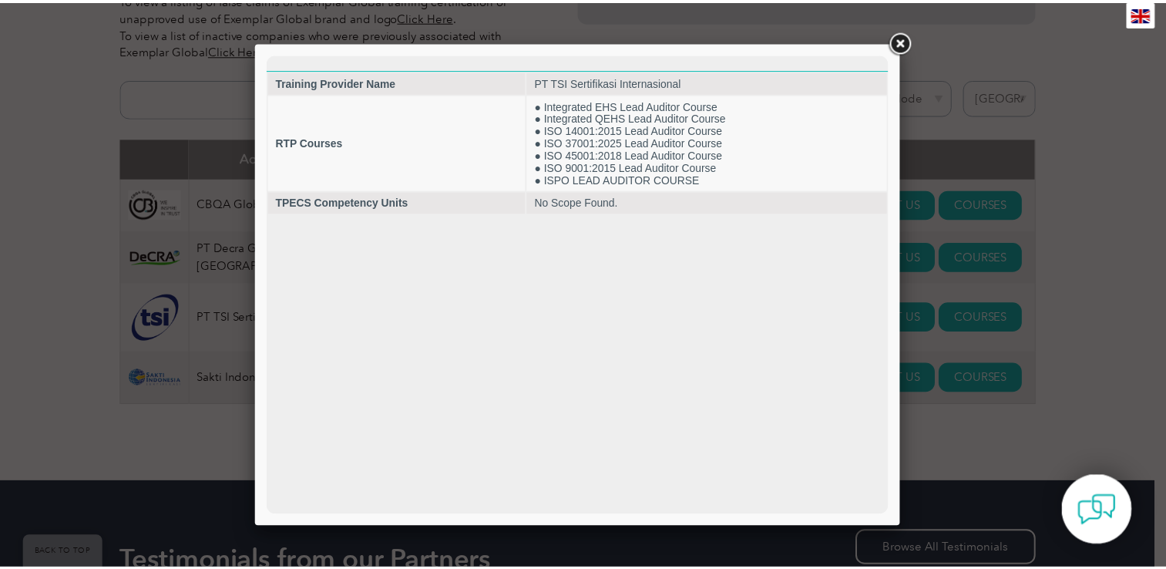
scroll to position [0, 0]
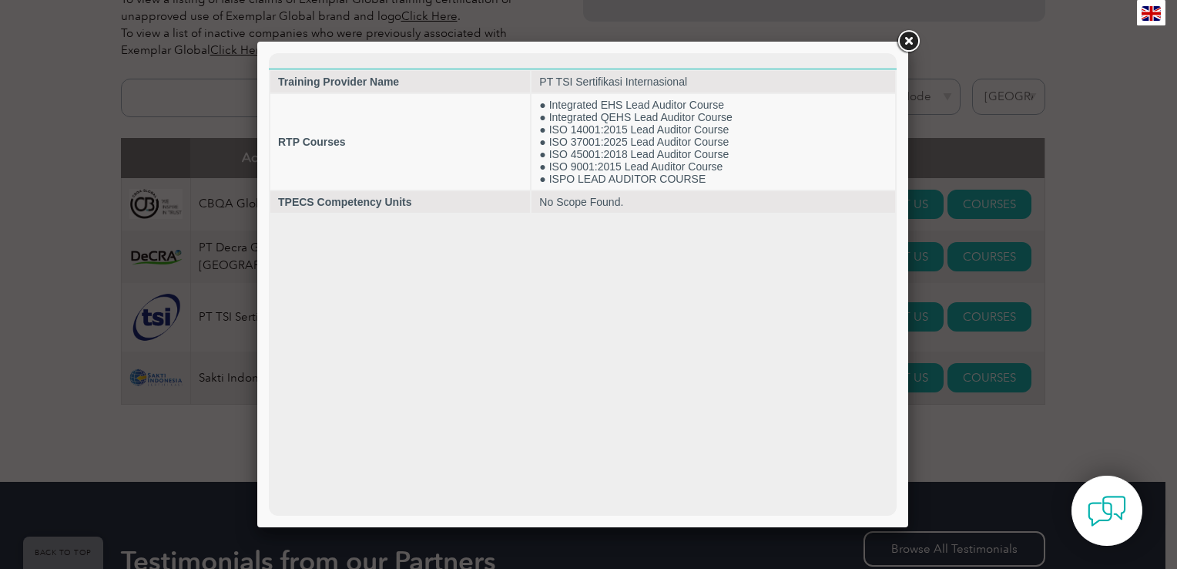
click at [909, 39] on link at bounding box center [909, 42] width 28 height 28
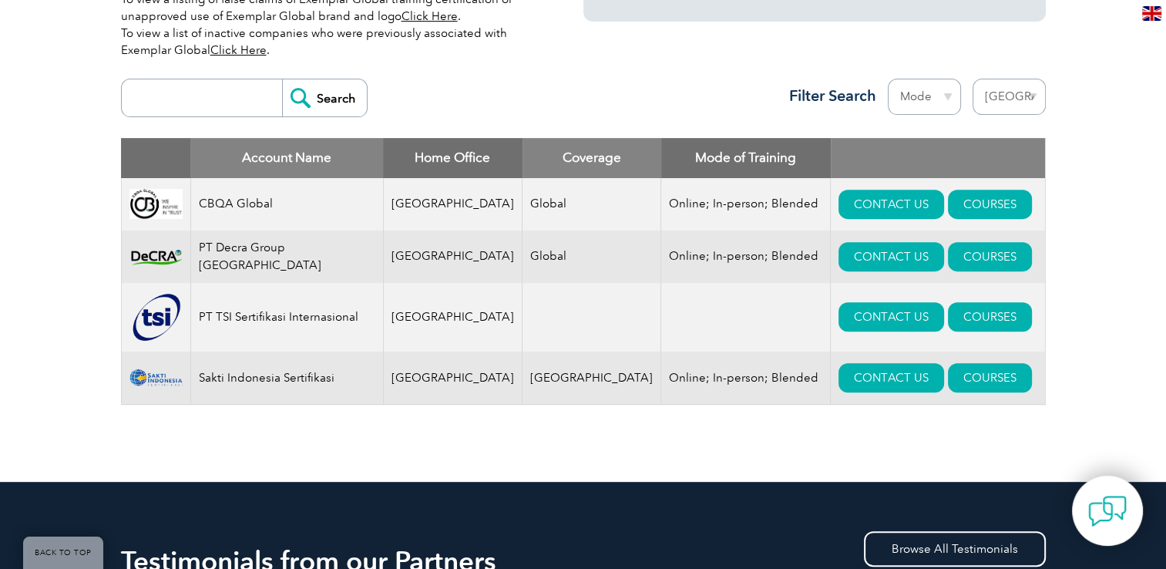
click at [1083, 183] on div "Exemplar Global proudly works with a global network of training providers, cons…" at bounding box center [583, 141] width 1166 height 680
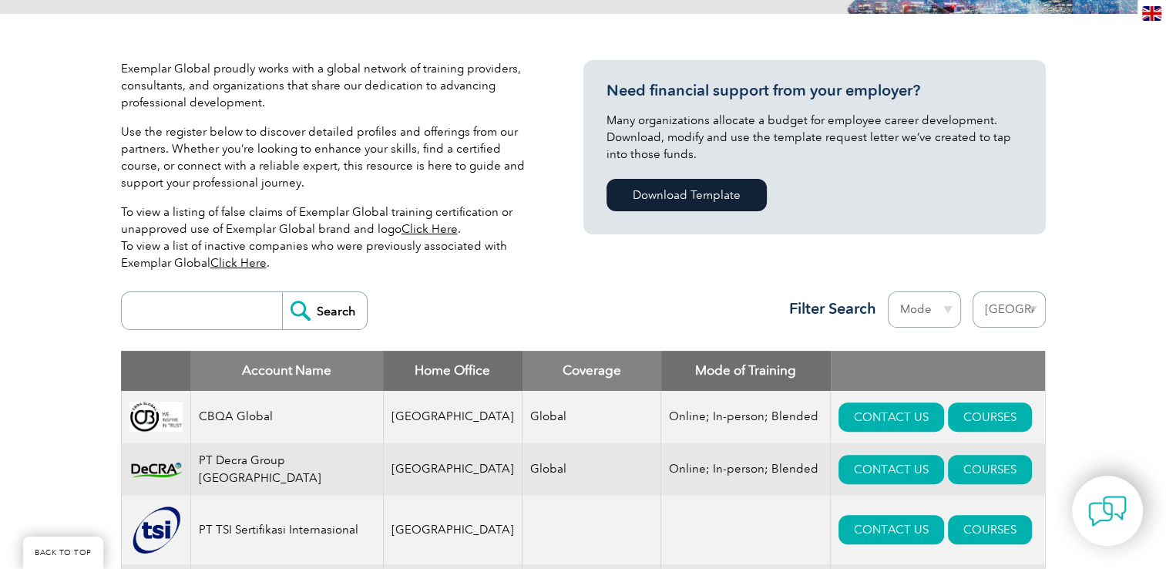
scroll to position [308, 0]
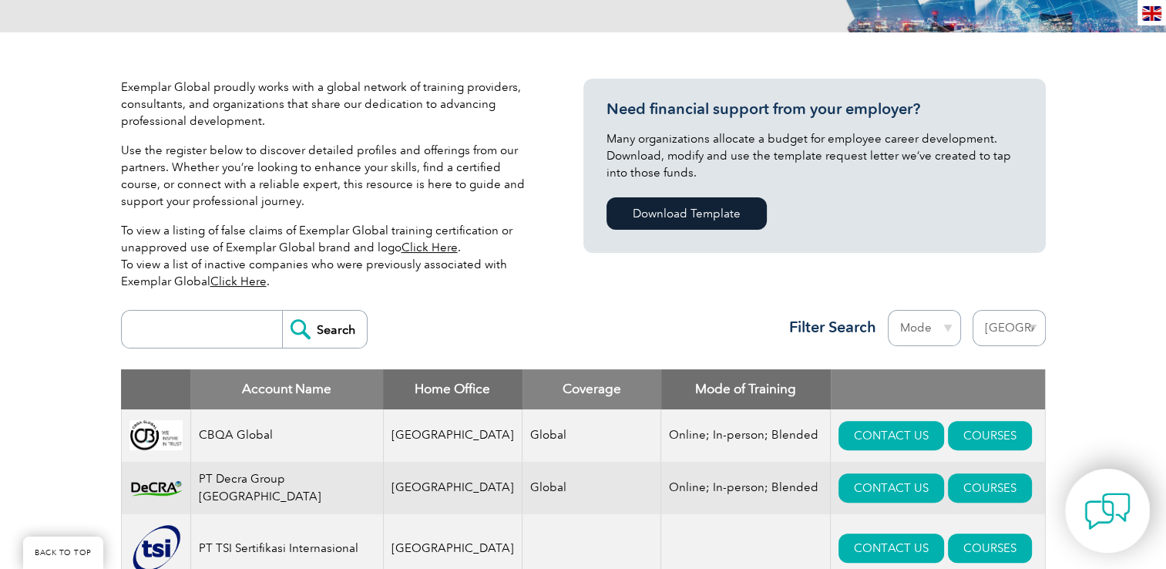
click at [1101, 516] on img at bounding box center [1107, 511] width 46 height 46
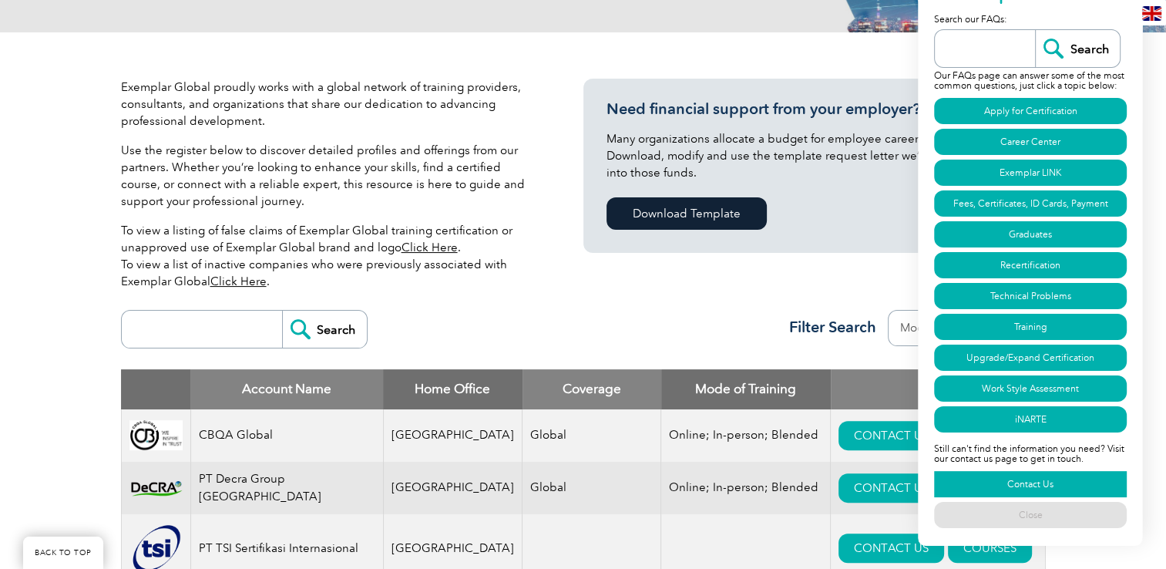
click at [1020, 482] on link "Contact Us" at bounding box center [1030, 484] width 193 height 26
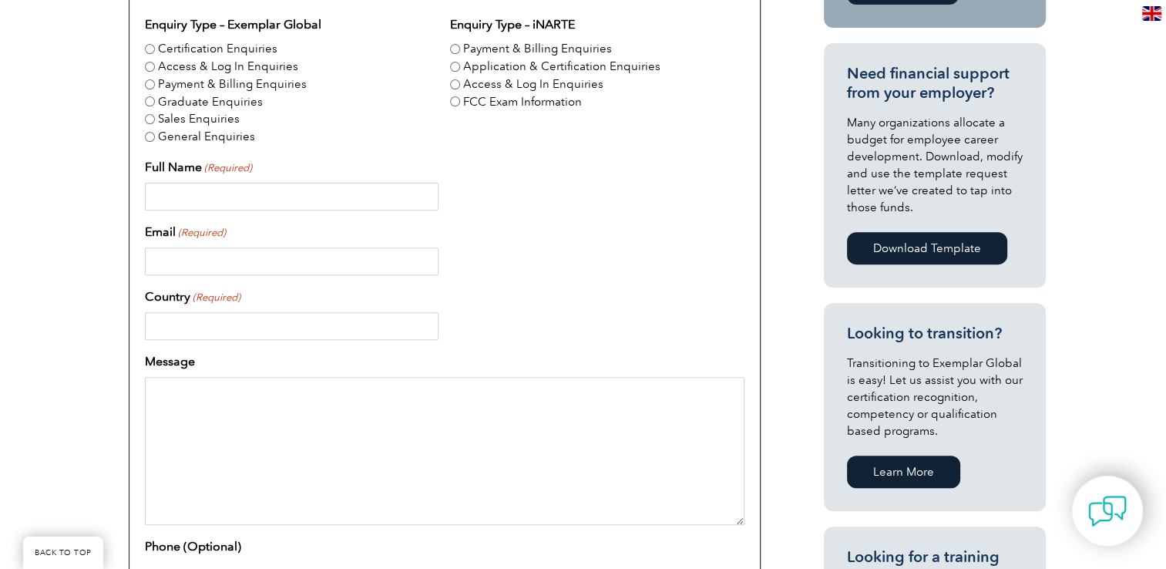
scroll to position [616, 0]
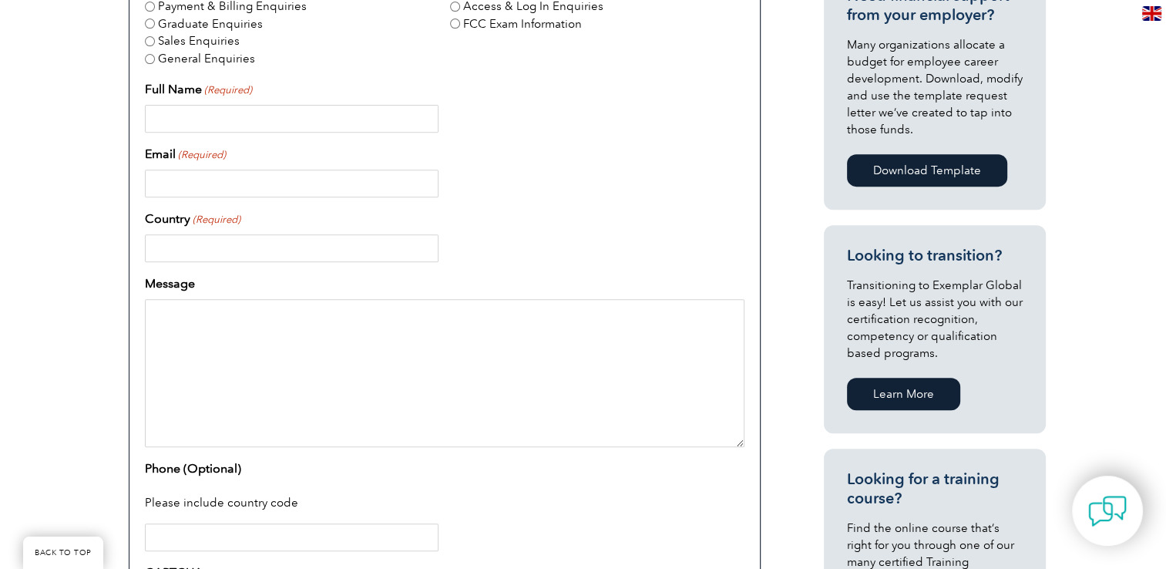
click at [271, 334] on textarea "Message" at bounding box center [444, 373] width 599 height 148
paste textarea "We'd like to learn more about the procedures for becoming a training provider. …"
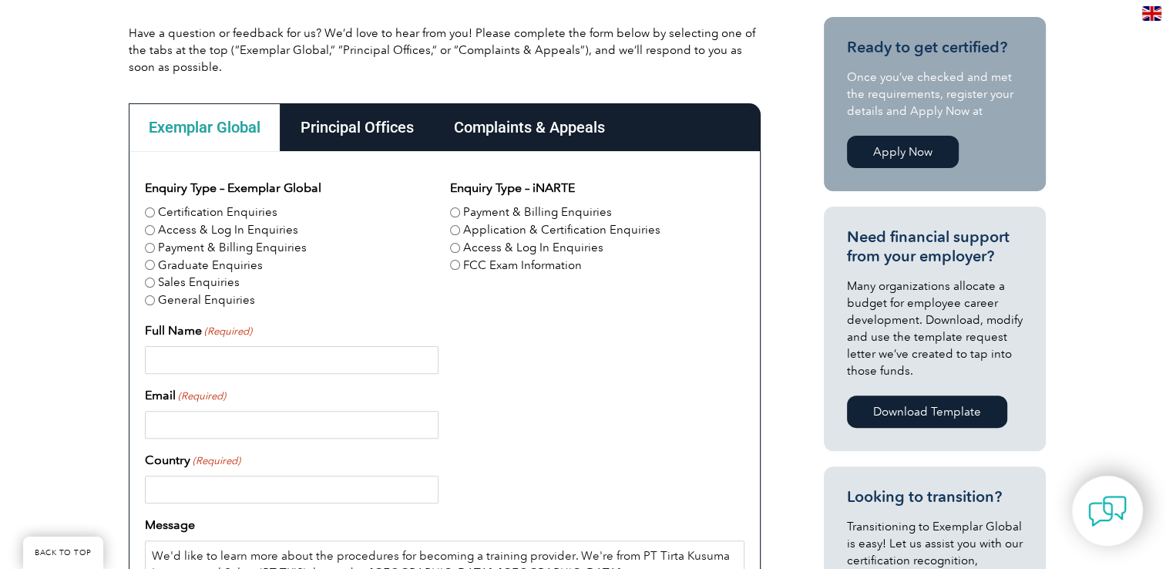
scroll to position [385, 0]
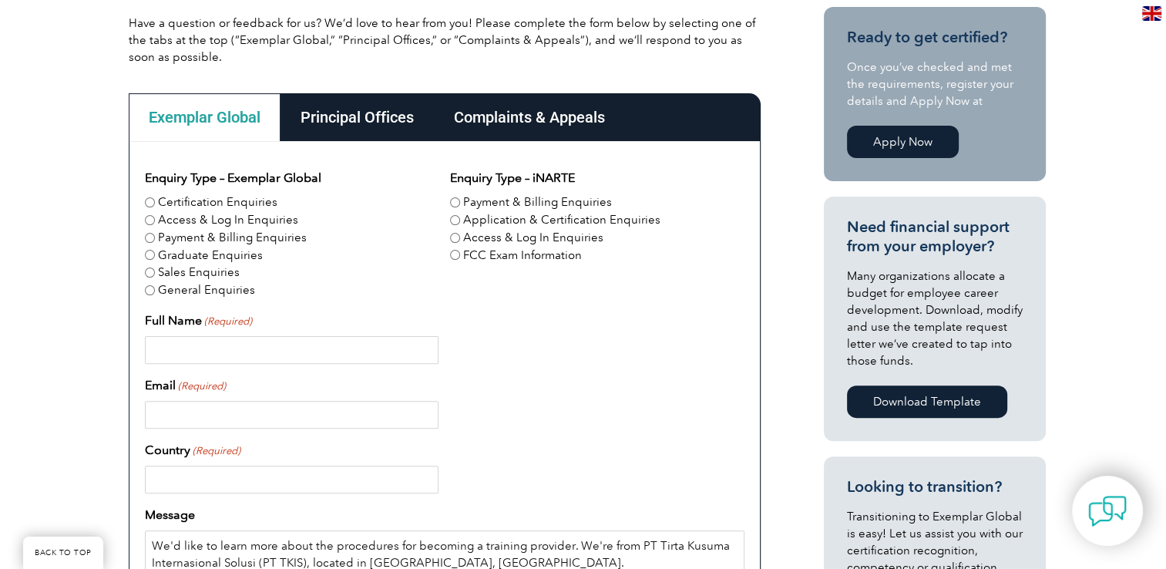
type textarea "We'd like to learn more about the procedures for becoming a training provider. …"
click at [278, 353] on input "Full Name (Required)" at bounding box center [292, 350] width 294 height 28
type input "Sondhang [PERSON_NAME]"
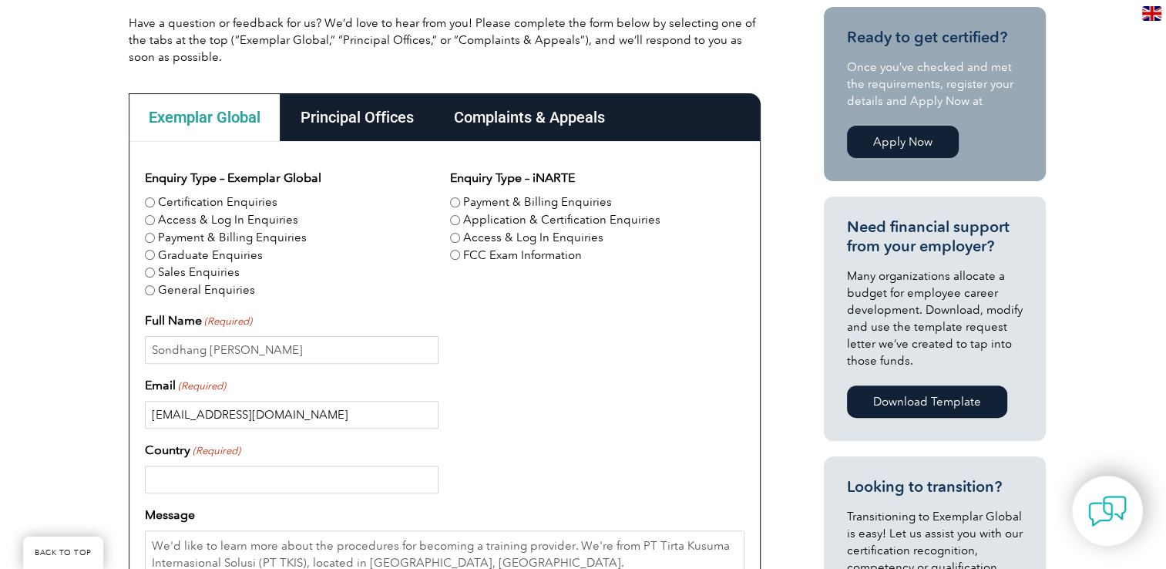
type input "[EMAIL_ADDRESS][DOMAIN_NAME]"
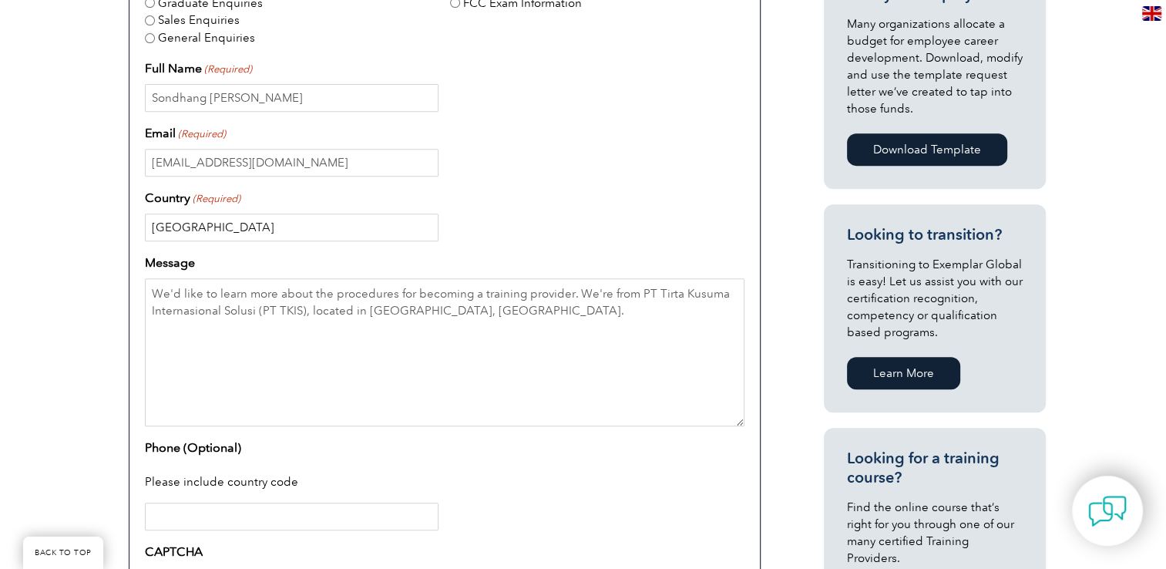
scroll to position [693, 0]
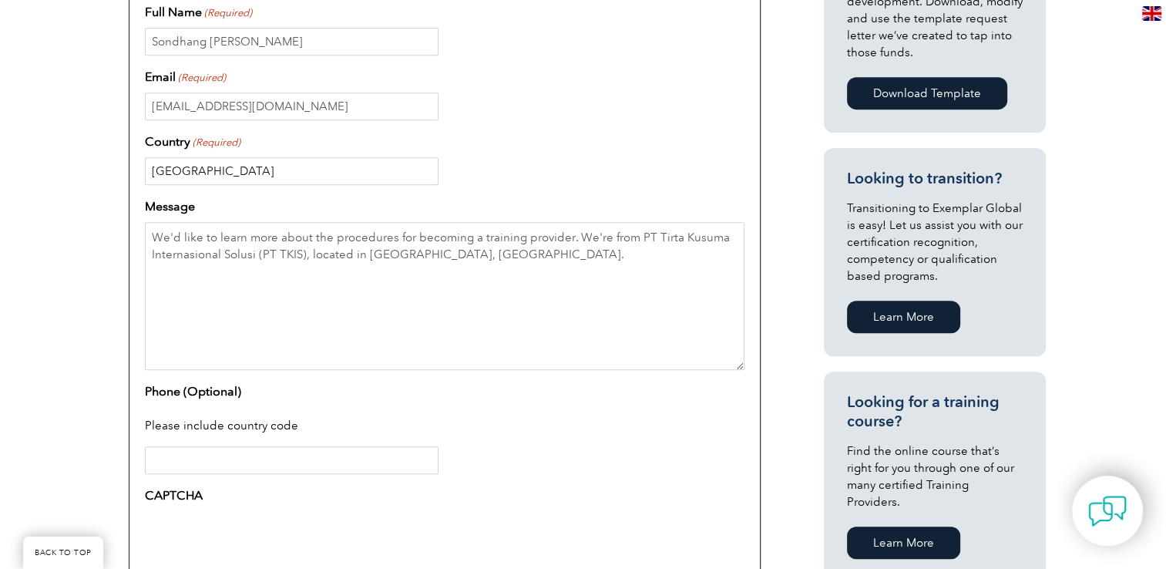
type input "[GEOGRAPHIC_DATA]"
click at [234, 465] on input "Phone (Optional)" at bounding box center [292, 460] width 294 height 28
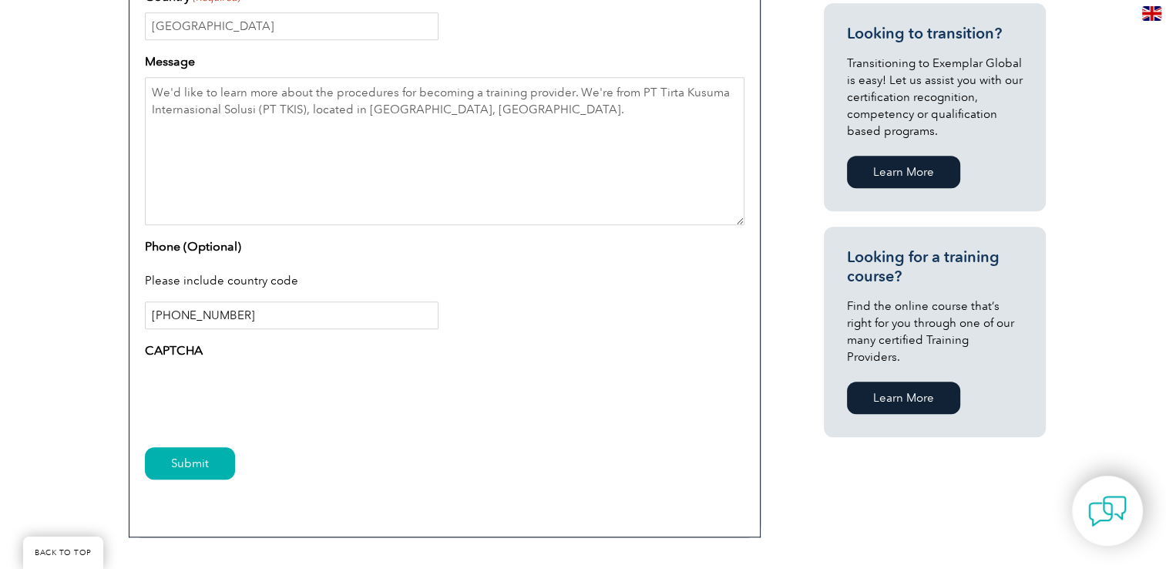
scroll to position [848, 0]
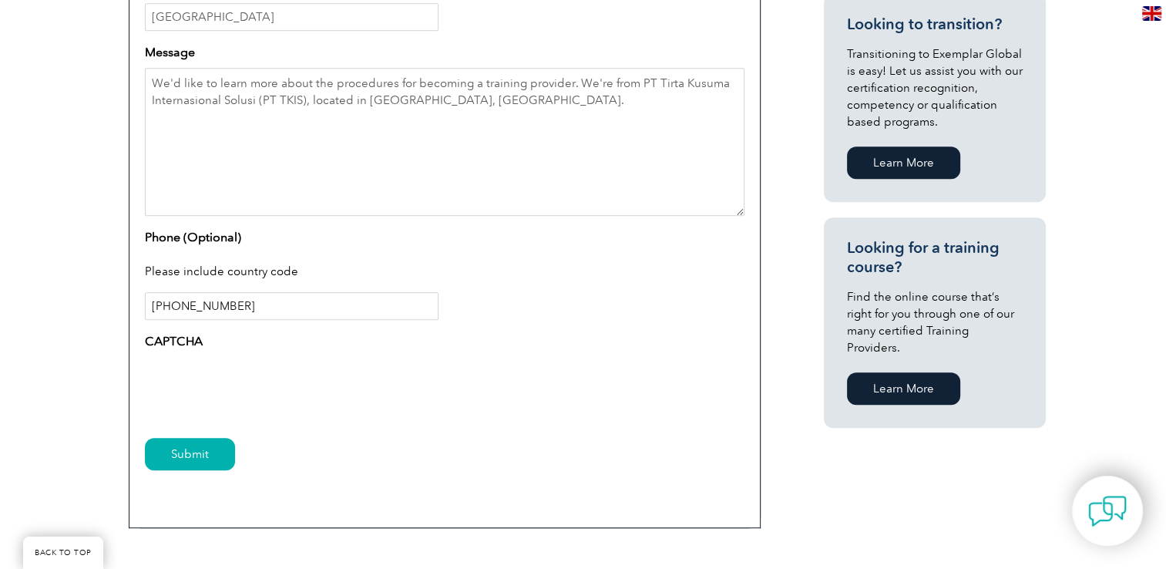
type input "[PHONE_NUMBER]"
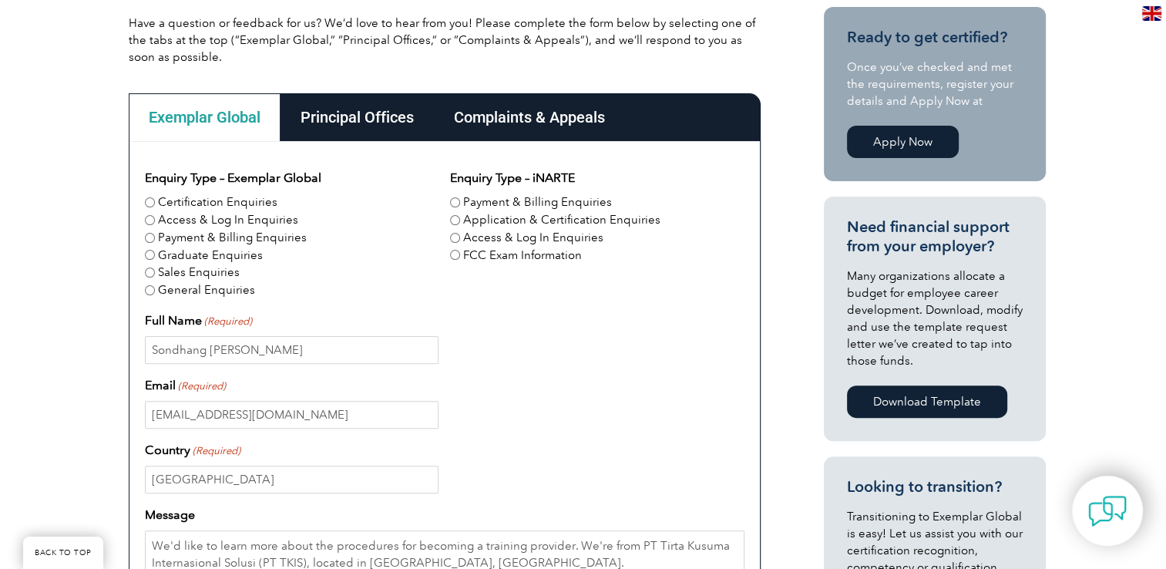
scroll to position [385, 0]
click at [148, 202] on input "Certification Enquiries" at bounding box center [150, 202] width 10 height 10
radio input "true"
click at [145, 290] on input "General Enquiries" at bounding box center [150, 290] width 10 height 10
radio input "true"
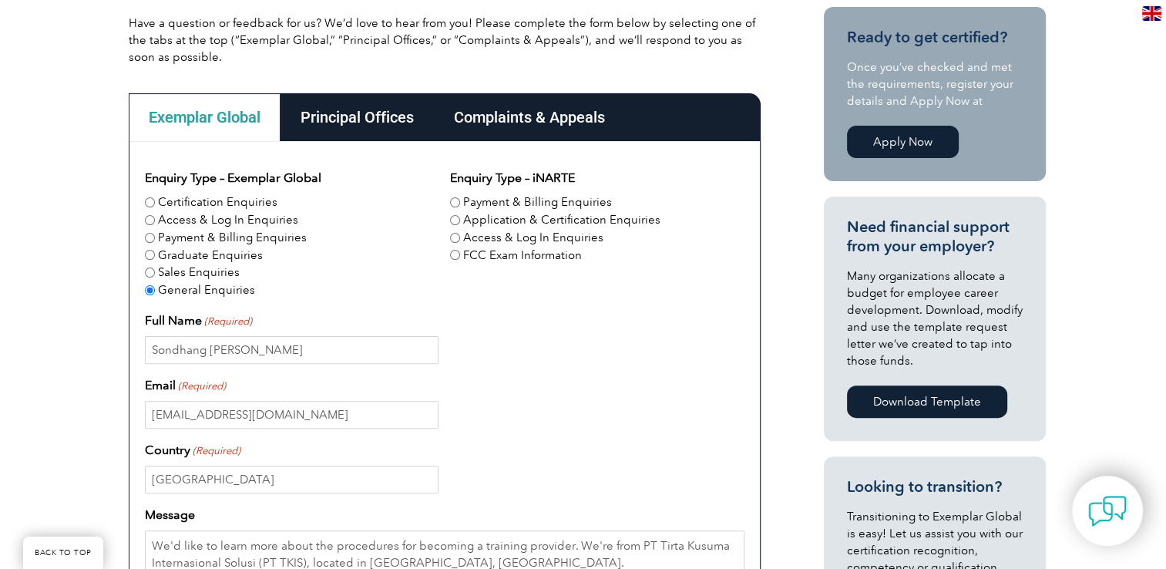
click at [143, 202] on div "Enquiry Type – Exemplar Global Certification Enquiries Access & Log In Enquirie…" at bounding box center [445, 565] width 632 height 849
click at [147, 203] on input "Certification Enquiries" at bounding box center [150, 202] width 10 height 10
radio input "true"
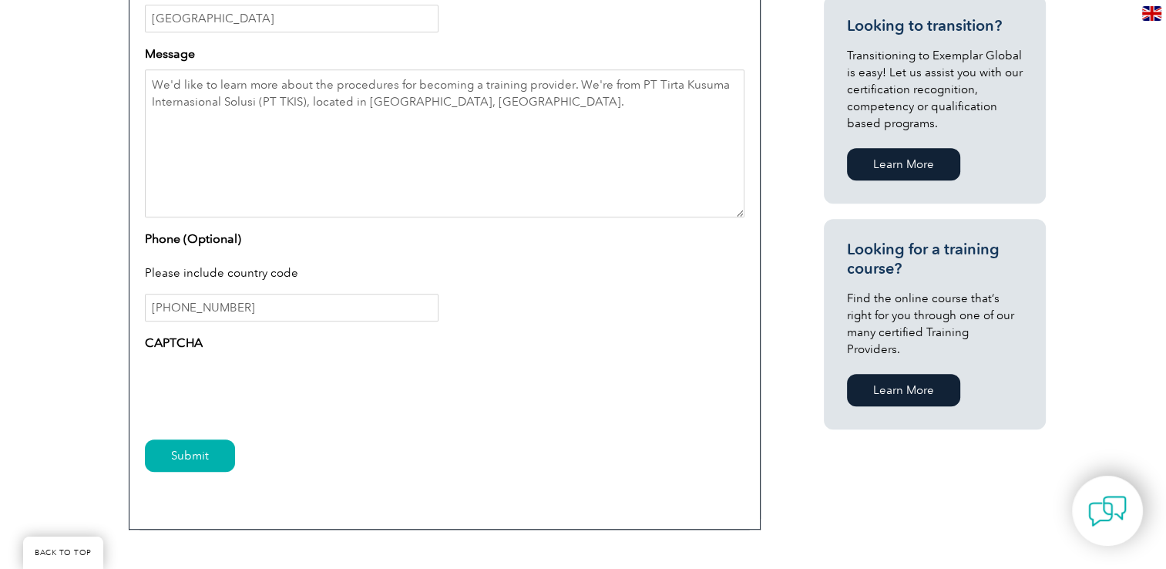
scroll to position [848, 0]
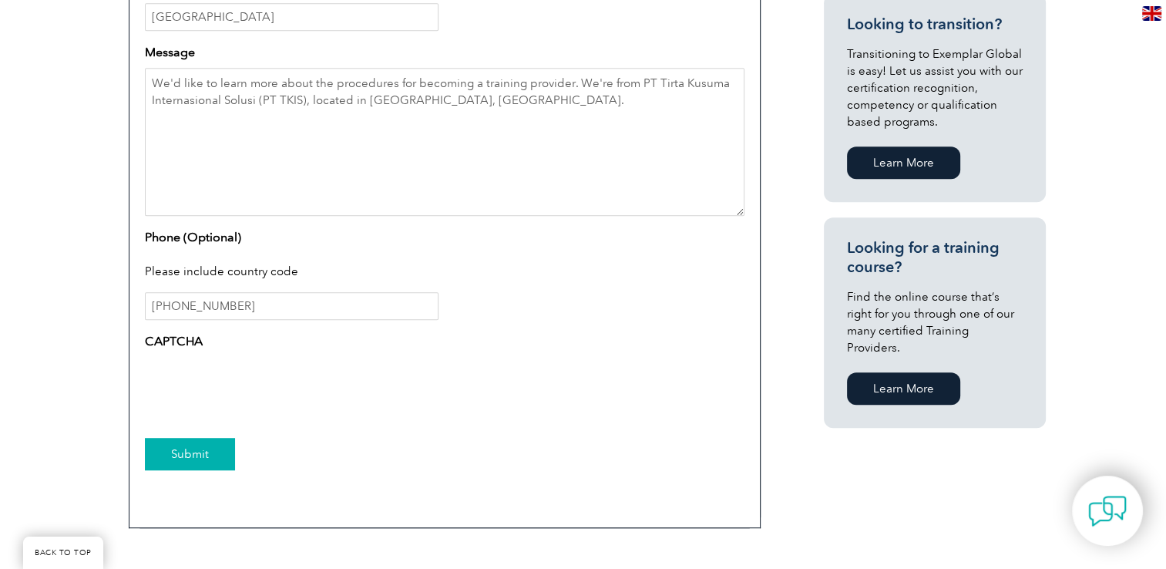
click at [176, 449] on input "Submit" at bounding box center [190, 454] width 90 height 32
